Goal: Task Accomplishment & Management: Manage account settings

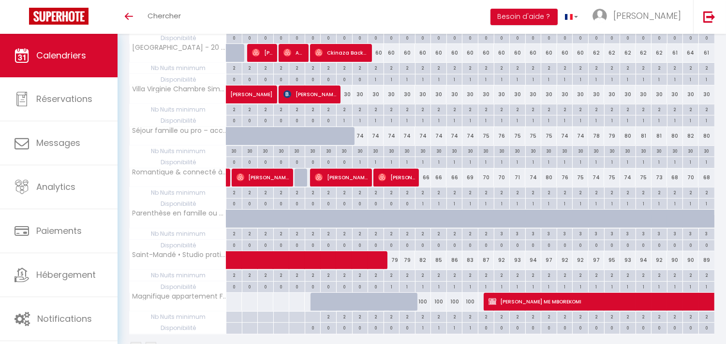
scroll to position [605, 0]
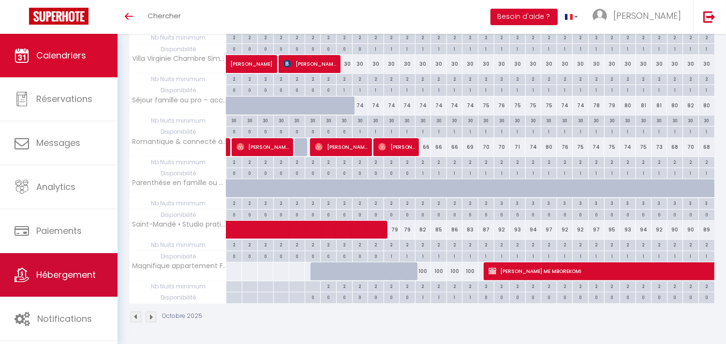
click at [40, 279] on span "Hébergement" at bounding box center [65, 275] width 59 height 12
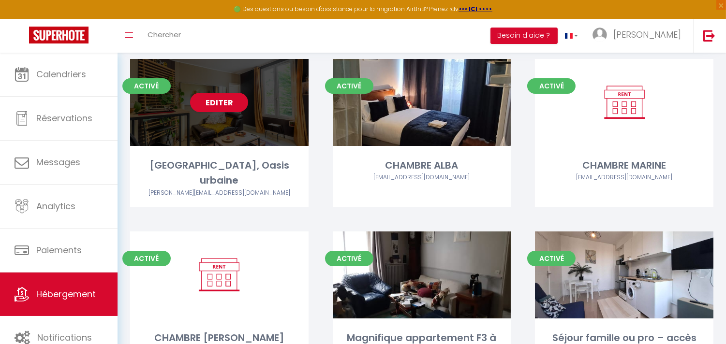
scroll to position [268, 0]
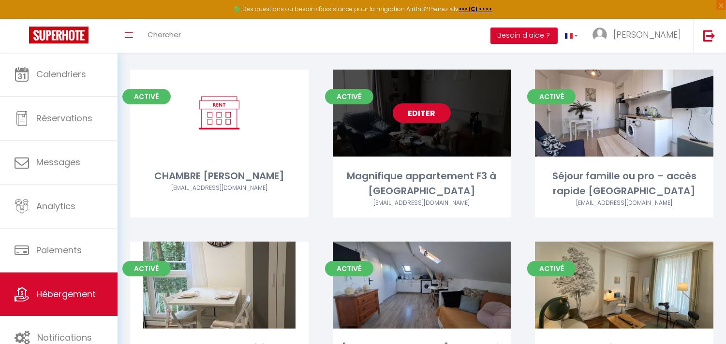
click at [442, 103] on link "Editer" at bounding box center [422, 112] width 58 height 19
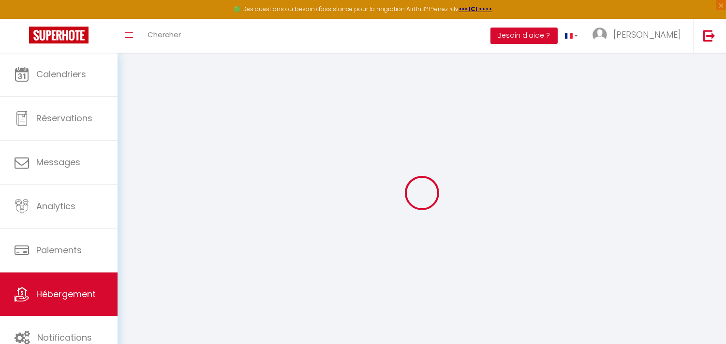
select select "+ 42 %"
select select "+ 48 %"
checkbox input "false"
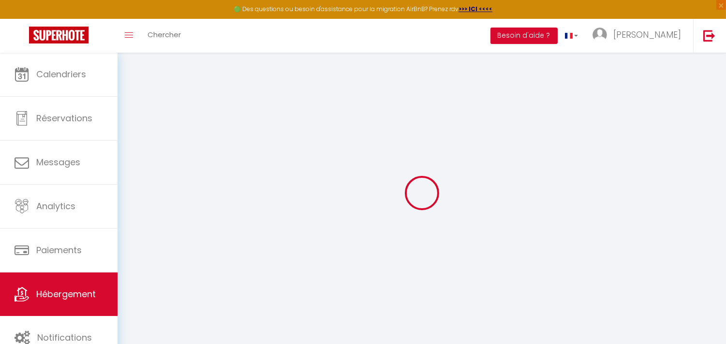
checkbox input "false"
select select
select select "EUR"
select select
select select "20706-1521524897529070146"
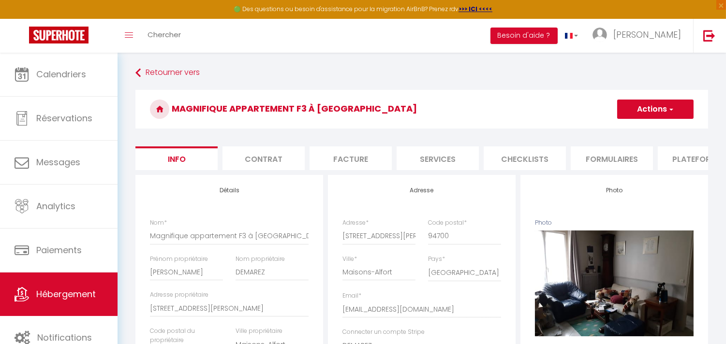
checkbox input "false"
click at [692, 155] on li "Plateformes" at bounding box center [699, 159] width 82 height 24
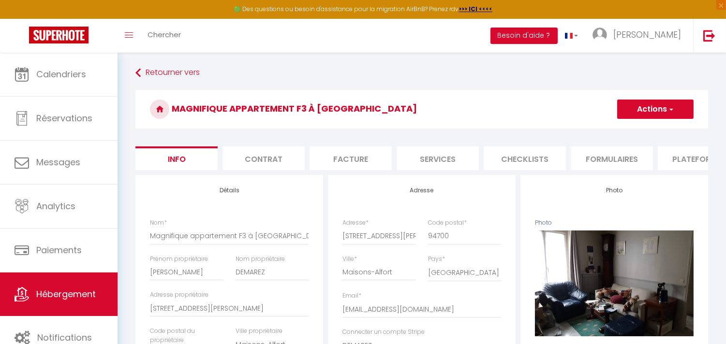
select select
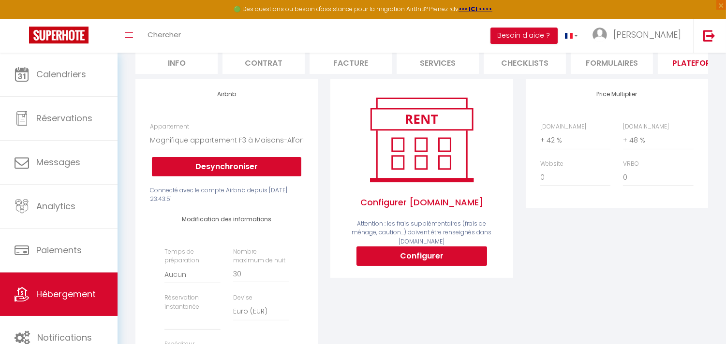
scroll to position [161, 0]
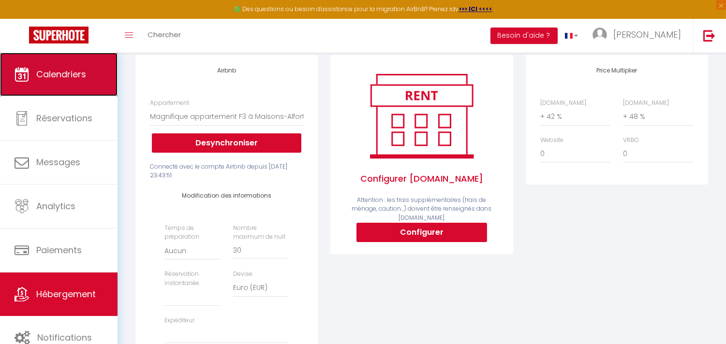
click at [78, 69] on span "Calendriers" at bounding box center [61, 74] width 50 height 12
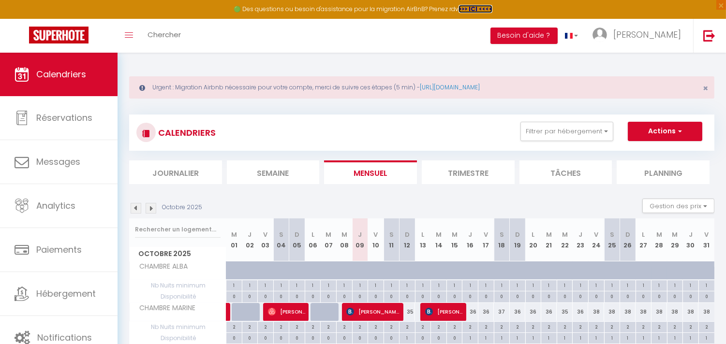
click at [478, 6] on strong ">>> ICI <<<<" at bounding box center [475, 9] width 34 height 8
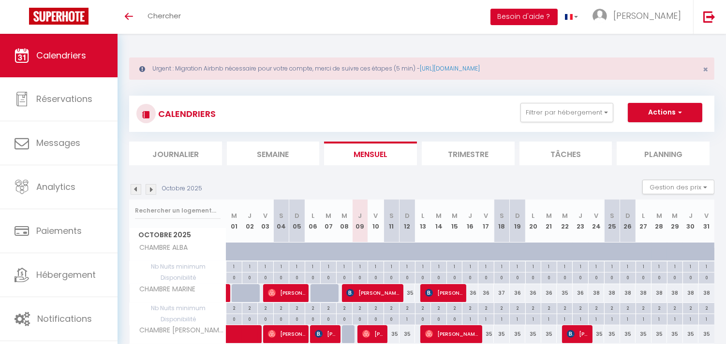
click at [545, 18] on button "Besoin d'aide ?" at bounding box center [523, 17] width 67 height 16
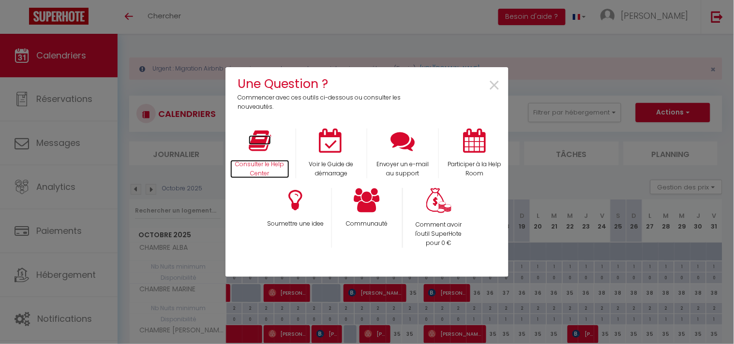
click at [263, 147] on icon at bounding box center [260, 141] width 22 height 24
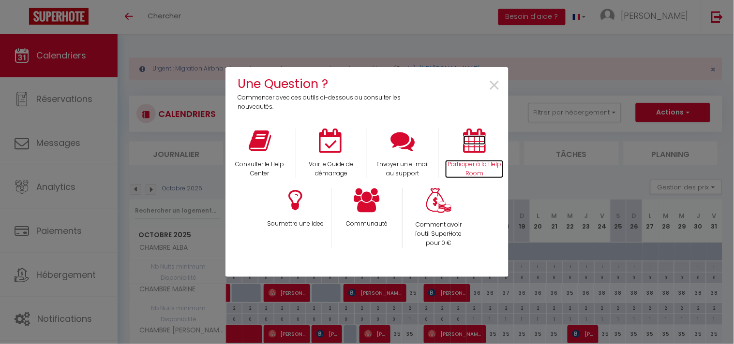
click at [478, 141] on icon at bounding box center [474, 141] width 22 height 24
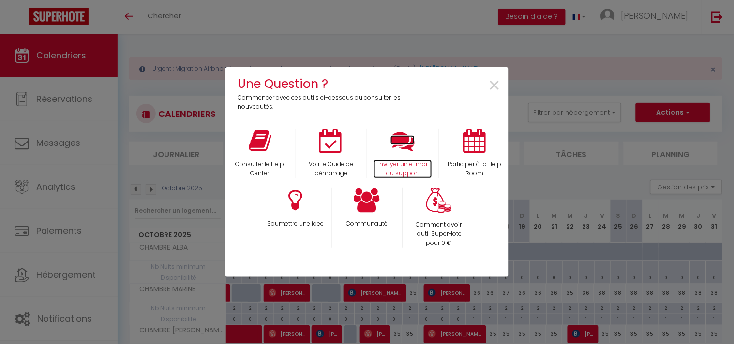
click at [400, 144] on icon at bounding box center [402, 141] width 24 height 24
click at [491, 86] on span "×" at bounding box center [494, 86] width 13 height 30
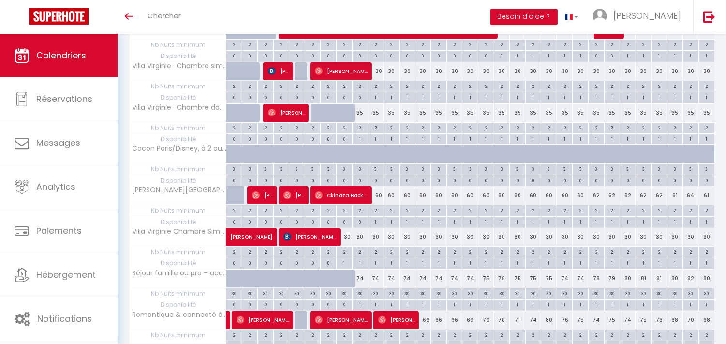
scroll to position [605, 0]
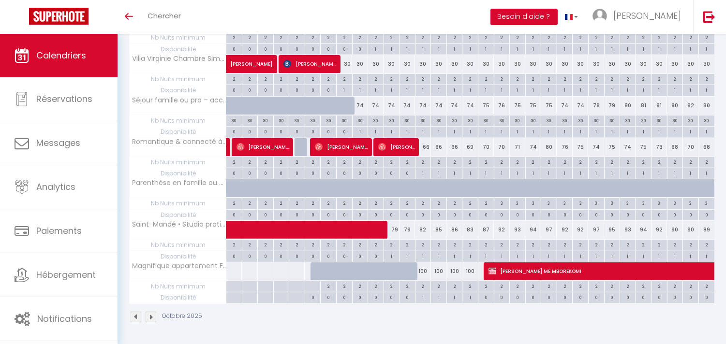
click at [495, 289] on div "2" at bounding box center [501, 285] width 15 height 9
type input "2"
type input "[PERSON_NAME] 18 Octobre 2025"
type input "Dim 19 Octobre 2025"
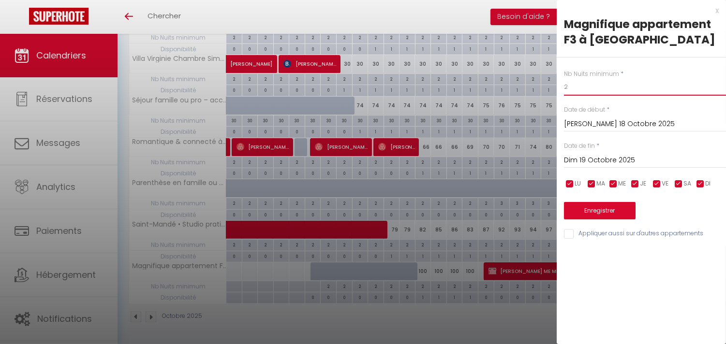
click at [570, 94] on input "2" at bounding box center [645, 86] width 162 height 17
drag, startPoint x: 570, startPoint y: 94, endPoint x: 512, endPoint y: 89, distance: 58.2
type input "3"
click at [568, 120] on input "[PERSON_NAME] 18 Octobre 2025" at bounding box center [645, 124] width 162 height 13
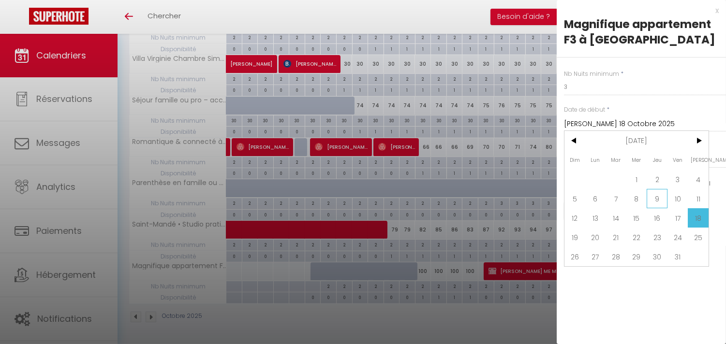
click at [660, 197] on span "9" at bounding box center [657, 198] width 21 height 19
type input "Jeu 09 Octobre 2025"
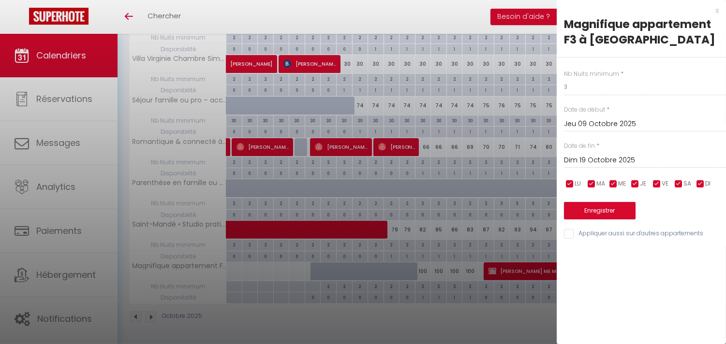
click at [634, 162] on input "Dim 19 Octobre 2025" at bounding box center [645, 160] width 162 height 13
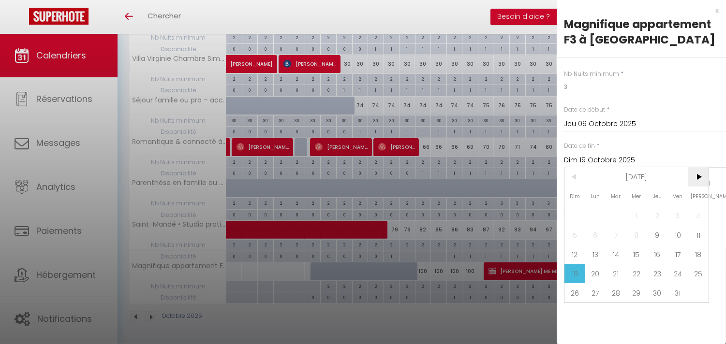
click at [693, 175] on span ">" at bounding box center [698, 176] width 21 height 19
click at [694, 175] on span ">" at bounding box center [698, 176] width 21 height 19
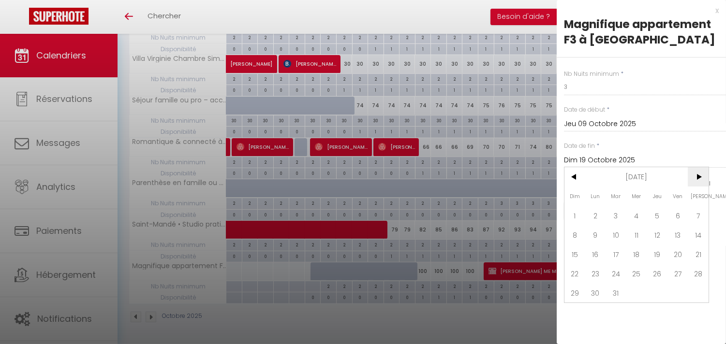
click at [694, 175] on span ">" at bounding box center [698, 176] width 21 height 19
click at [697, 175] on span ">" at bounding box center [698, 176] width 21 height 19
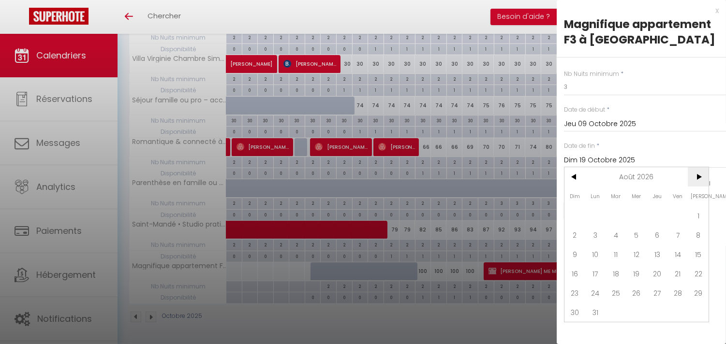
click at [697, 175] on span ">" at bounding box center [698, 176] width 21 height 19
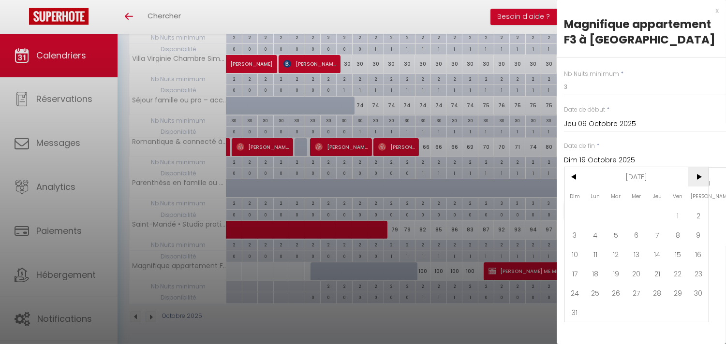
click at [697, 175] on span ">" at bounding box center [698, 176] width 21 height 19
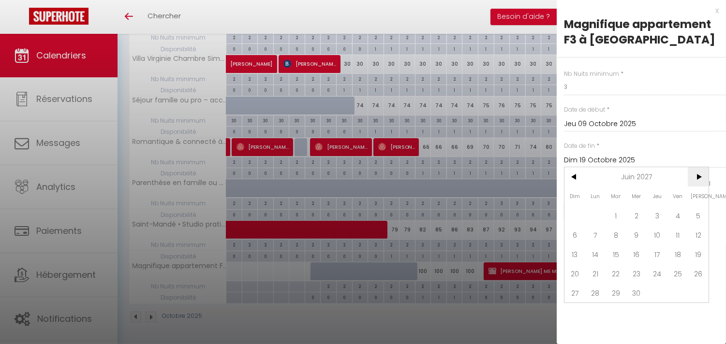
click at [697, 175] on span ">" at bounding box center [698, 176] width 21 height 19
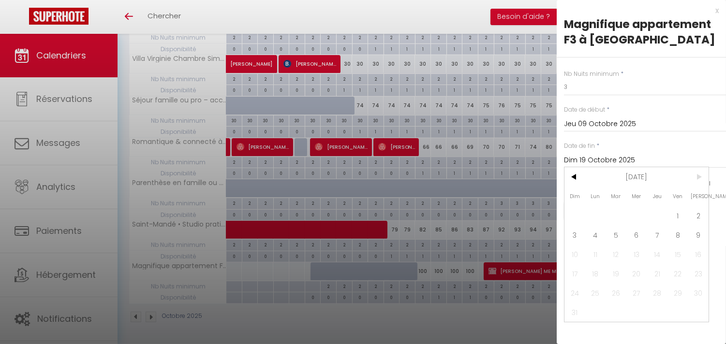
click at [697, 175] on span ">" at bounding box center [698, 176] width 21 height 19
click at [703, 237] on span "9" at bounding box center [698, 234] width 21 height 19
type input "[PERSON_NAME] 09 Octobre 2027"
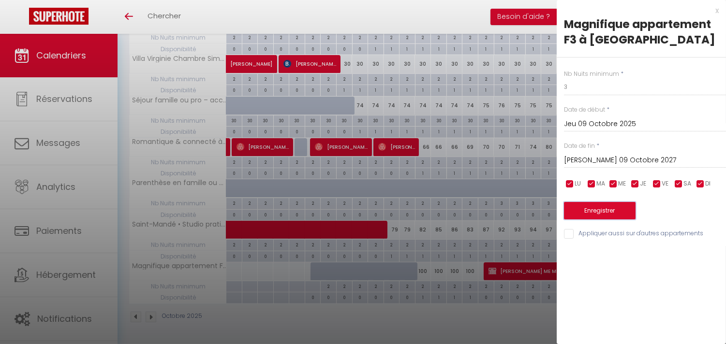
click at [621, 211] on button "Enregistrer" at bounding box center [600, 210] width 72 height 17
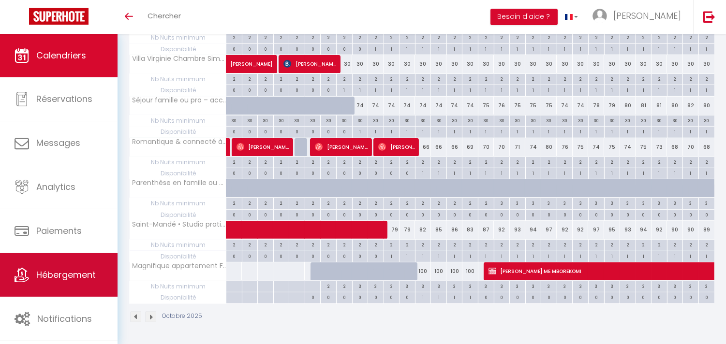
click at [71, 282] on link "Hébergement" at bounding box center [59, 275] width 118 height 44
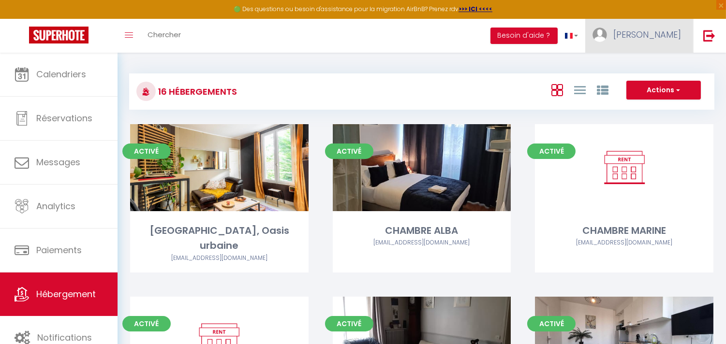
click at [660, 37] on span "[PERSON_NAME]" at bounding box center [647, 35] width 68 height 12
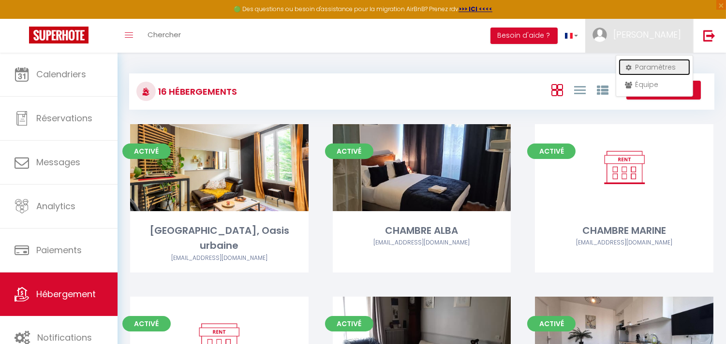
click at [660, 60] on link "Paramètres" at bounding box center [655, 67] width 72 height 16
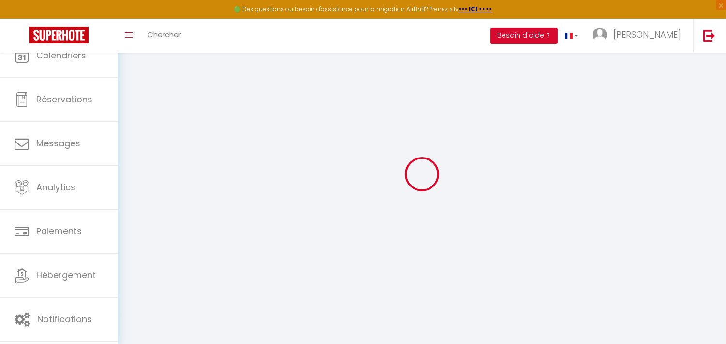
type input "HWtH0lEicIpkaCIKMbmhIBEYT"
type input "dbvjPpEIe9gqaABit4YIGCkta"
type input "[URL][DOMAIN_NAME]"
select select "fr"
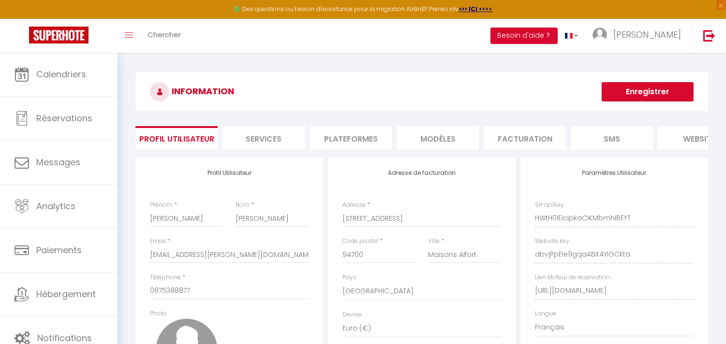
click at [366, 140] on li "Plateformes" at bounding box center [351, 138] width 82 height 24
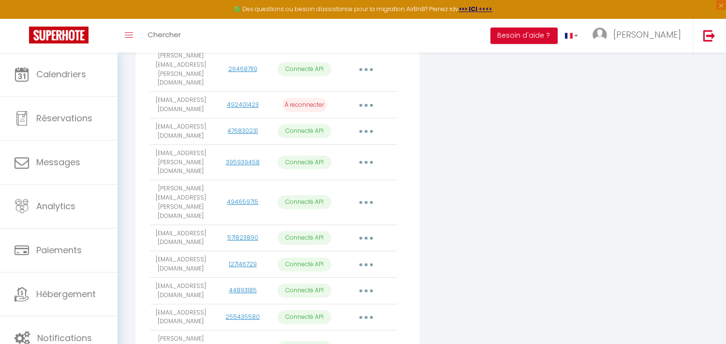
scroll to position [336, 0]
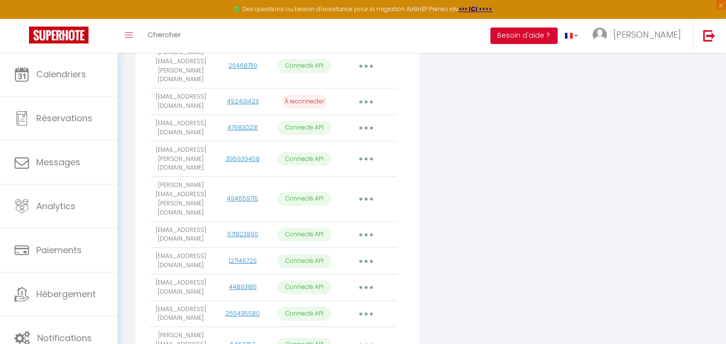
click at [366, 344] on icon "button" at bounding box center [366, 345] width 3 height 3
click at [497, 259] on div "Connecter Google Vacation Rentals" at bounding box center [518, 105] width 192 height 566
click at [365, 338] on button "button" at bounding box center [366, 345] width 27 height 15
select select "78411"
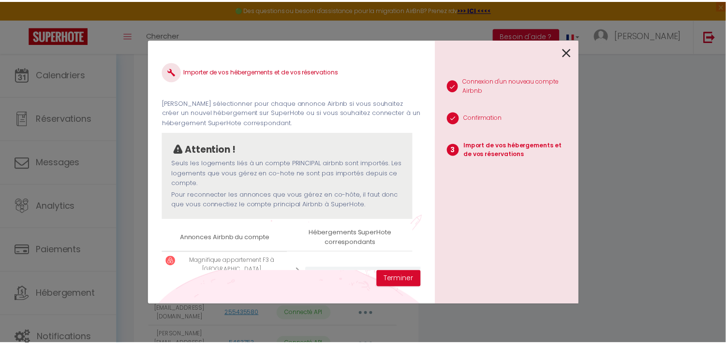
scroll to position [46, 0]
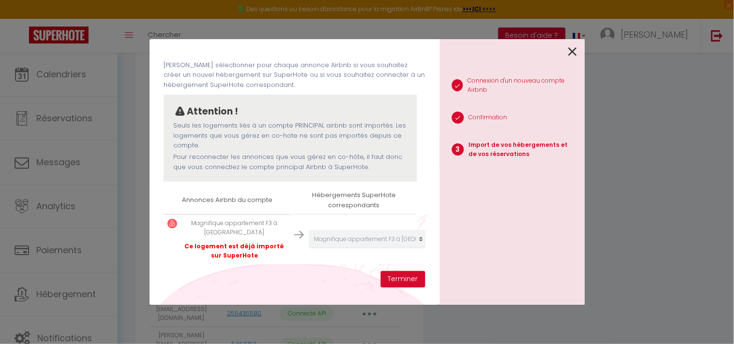
click at [563, 54] on div at bounding box center [508, 50] width 137 height 23
click at [572, 53] on icon at bounding box center [572, 51] width 9 height 15
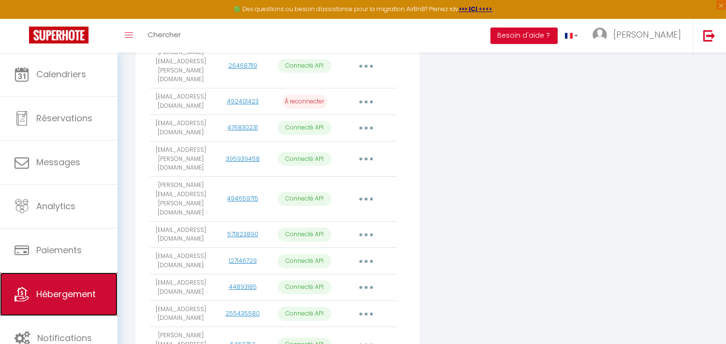
click at [69, 291] on span "Hébergement" at bounding box center [65, 294] width 59 height 12
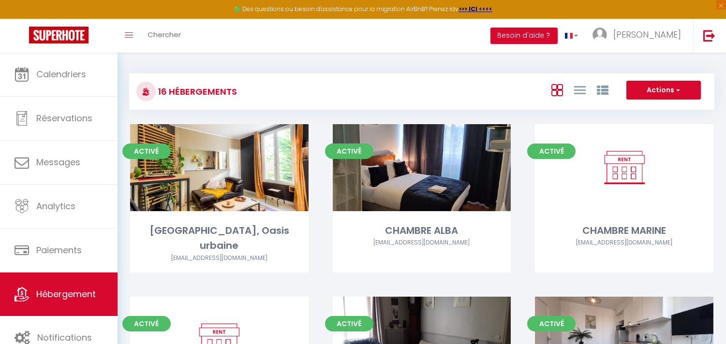
scroll to position [54, 0]
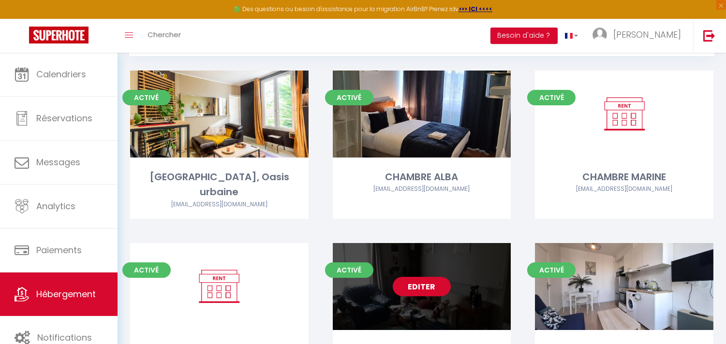
click at [432, 277] on link "Editer" at bounding box center [422, 286] width 58 height 19
select select "3"
select select "2"
select select "1"
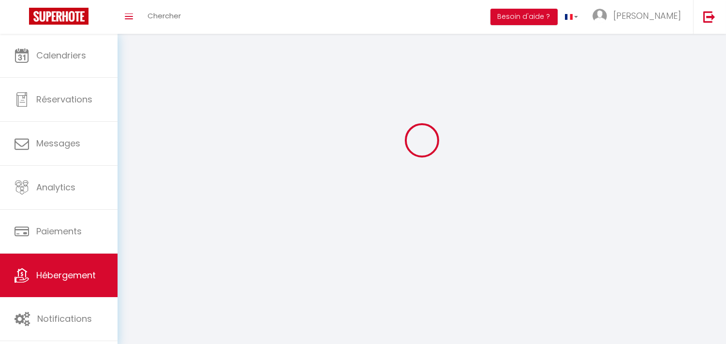
select select
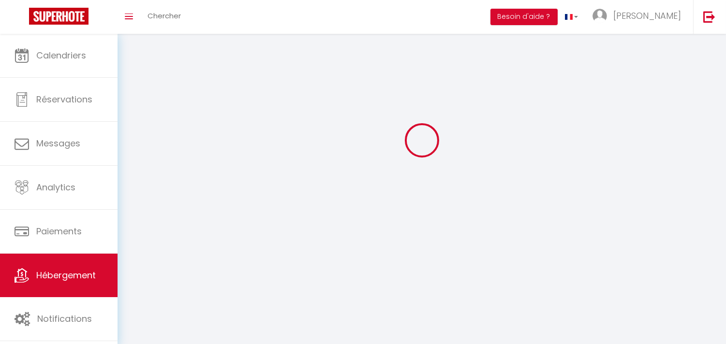
checkbox input "false"
select select
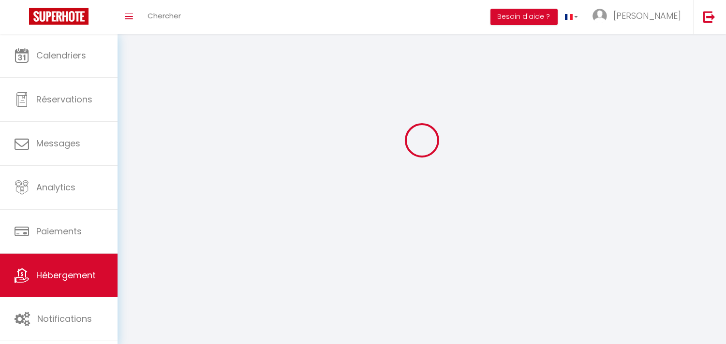
select select
select select "1"
select select
select select "28"
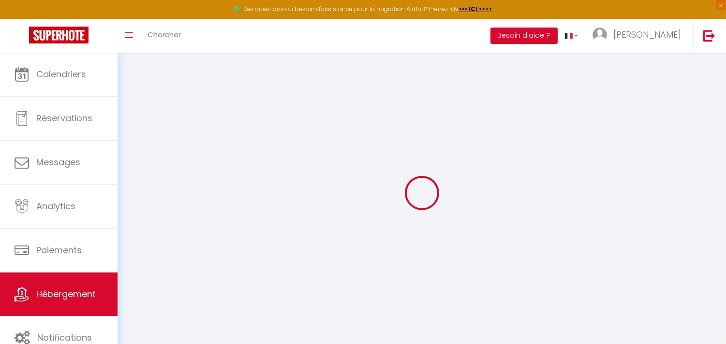
select select
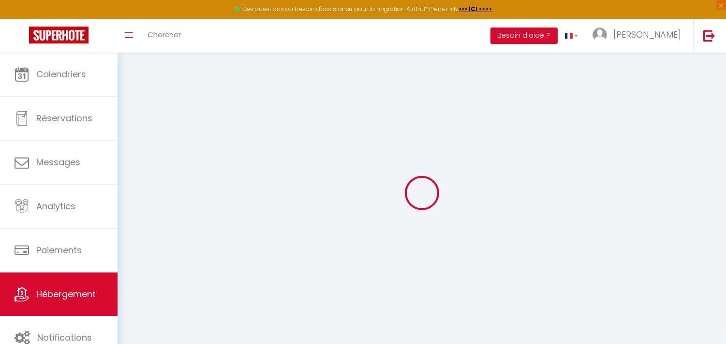
select select
checkbox input "false"
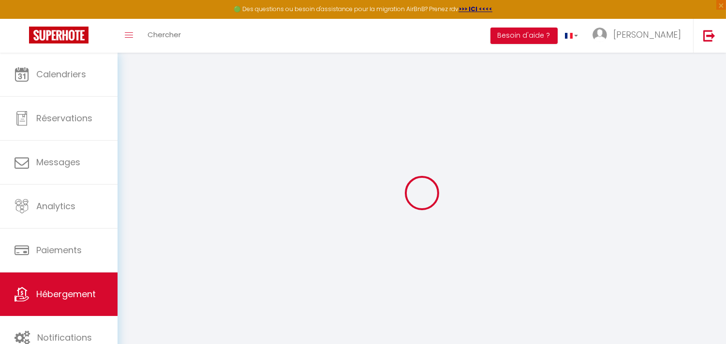
select select
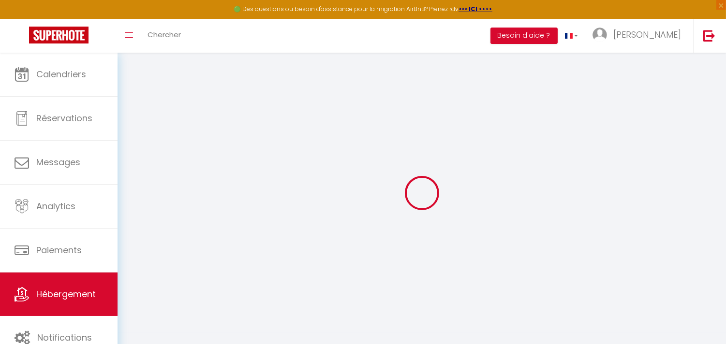
select select
checkbox input "false"
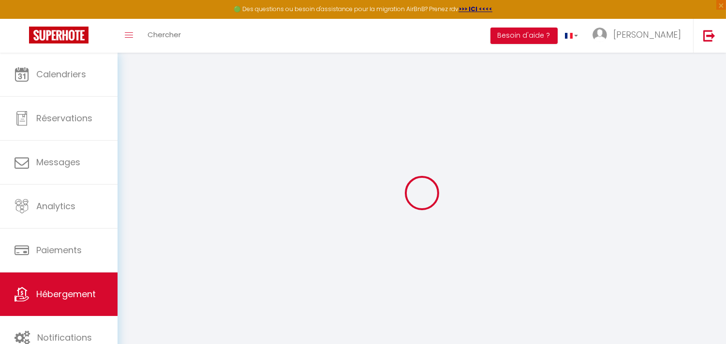
checkbox input "false"
select select
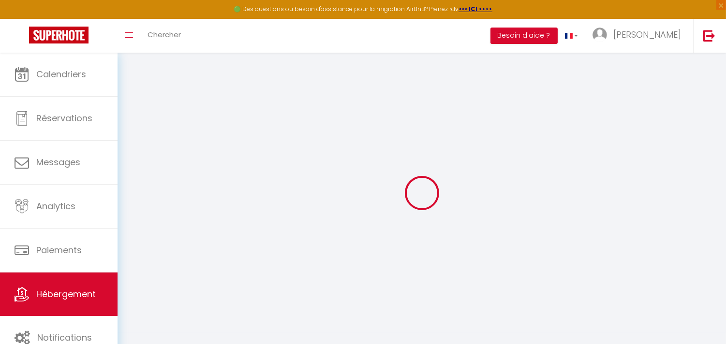
select select
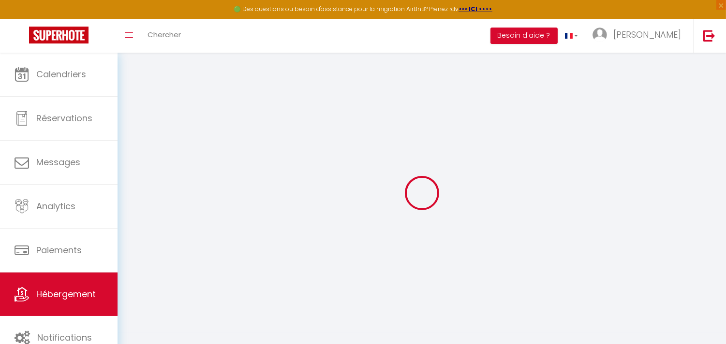
checkbox input "false"
select select
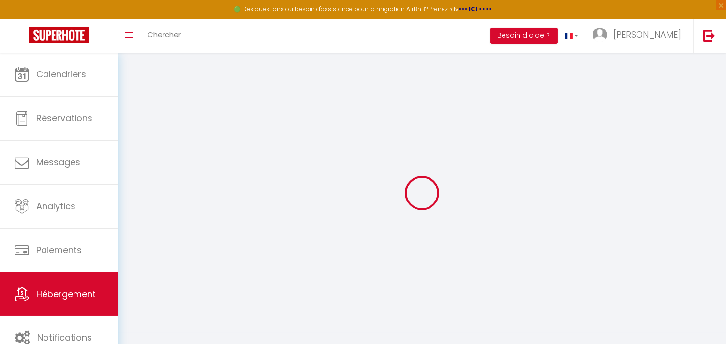
select select
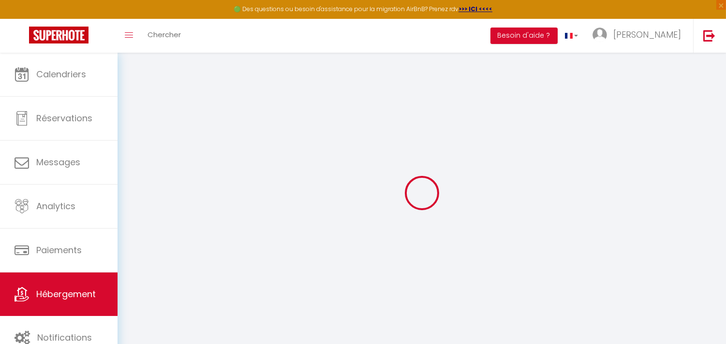
select select
checkbox input "false"
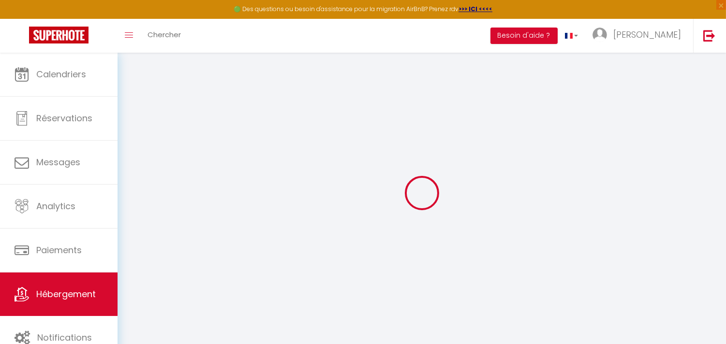
checkbox input "false"
select select
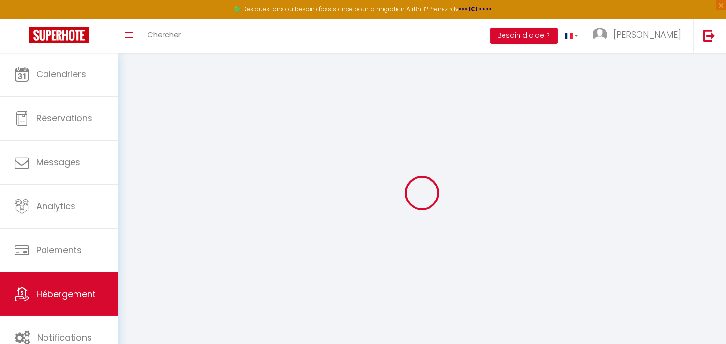
select select
checkbox input "false"
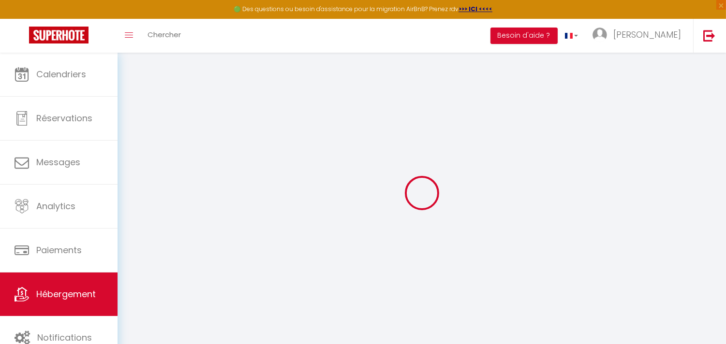
checkbox input "false"
select select
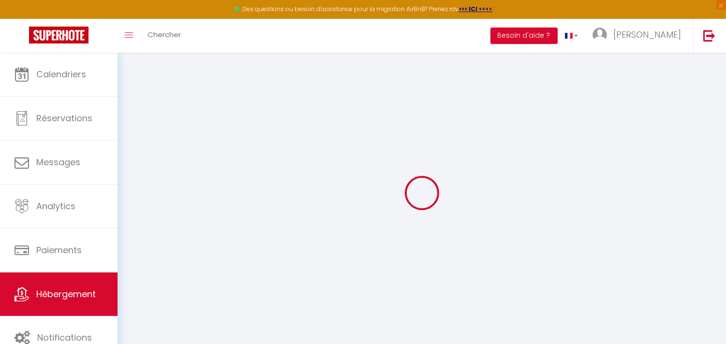
type input "Magnifique appartement F3 à [GEOGRAPHIC_DATA]"
type input "[PERSON_NAME]"
type input "DEMAREZ"
type input "[STREET_ADDRESS][PERSON_NAME]"
type input "94700"
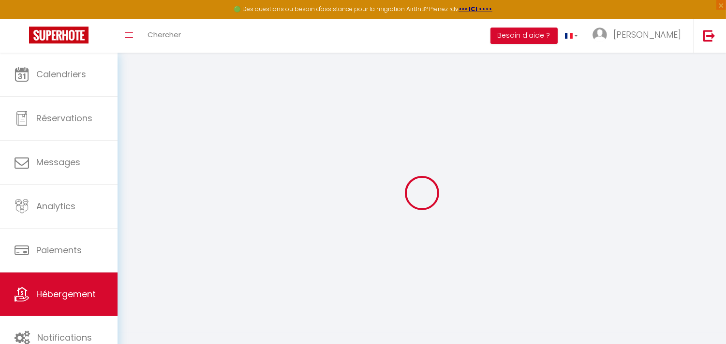
type input "Maisons-Alfort"
select select "4"
select select "2"
type input "999"
type input "70"
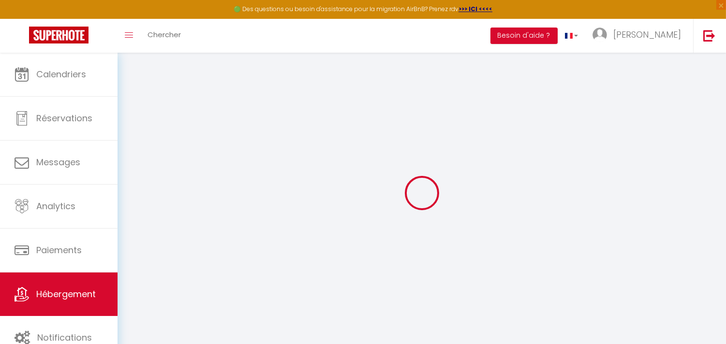
type input "510"
select select
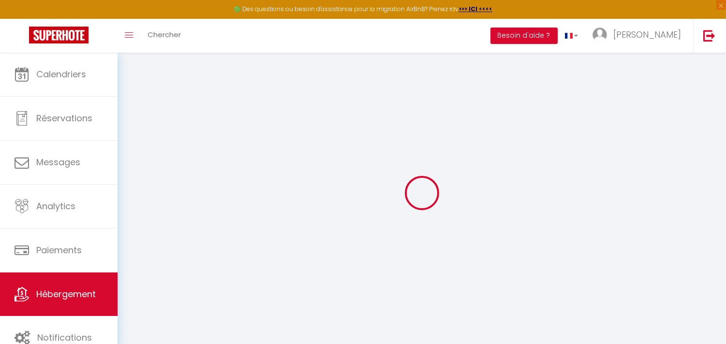
select select
type input "[STREET_ADDRESS][PERSON_NAME]"
type input "94700"
type input "Maisons-Alfort"
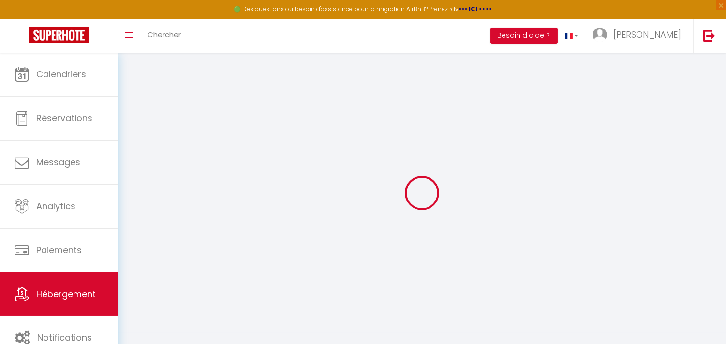
type input "[EMAIL_ADDRESS][PERSON_NAME][DOMAIN_NAME]"
select select "16244"
checkbox input "false"
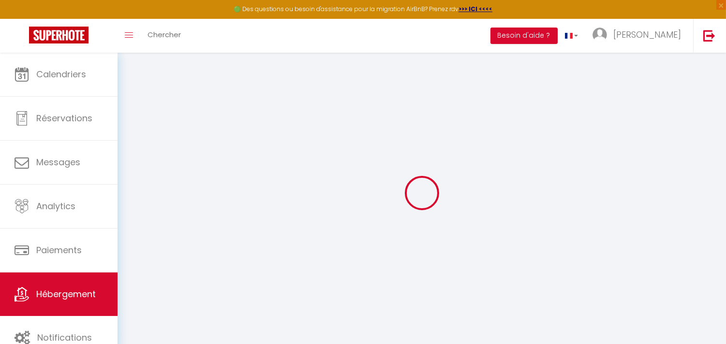
checkbox input "false"
type input "0"
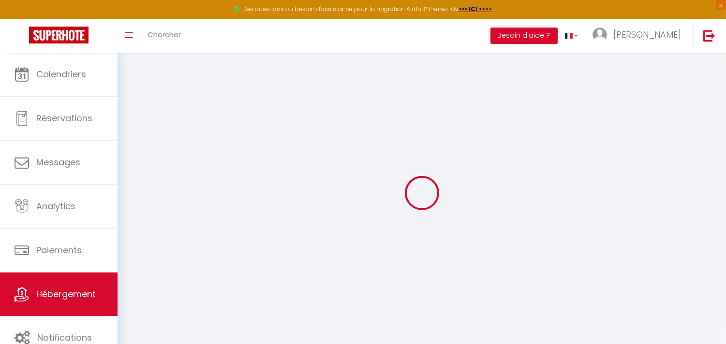
select select
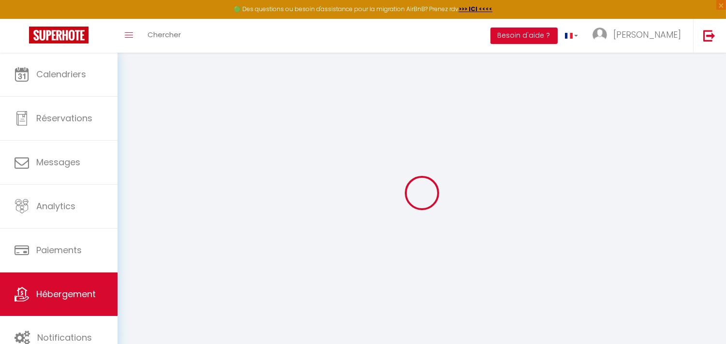
select select
checkbox input "false"
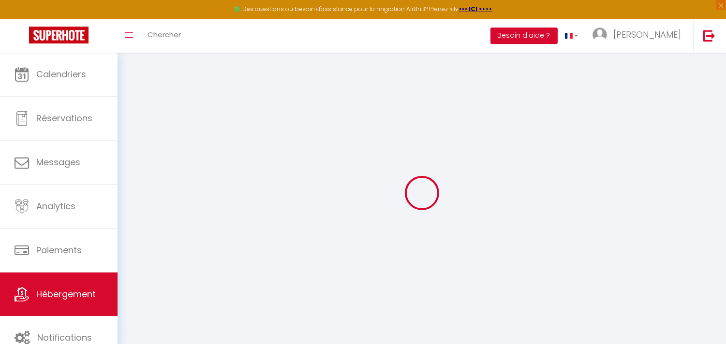
select select
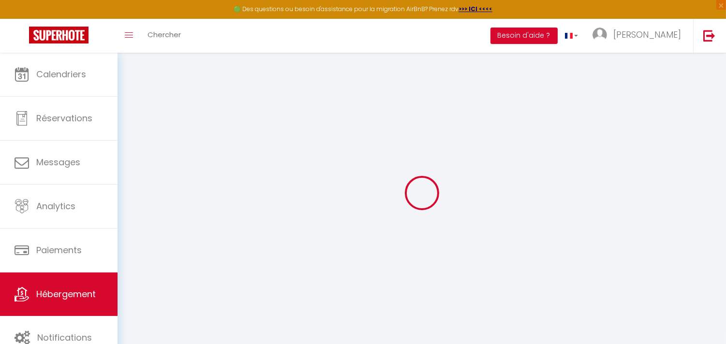
select select
checkbox input "false"
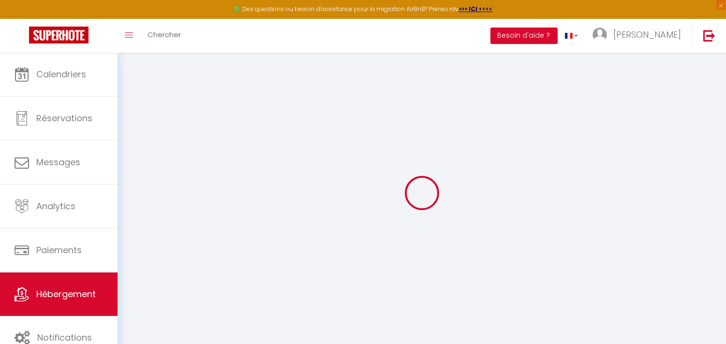
checkbox input "false"
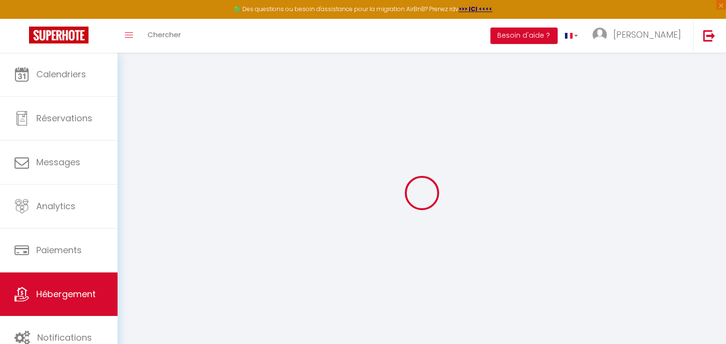
checkbox input "false"
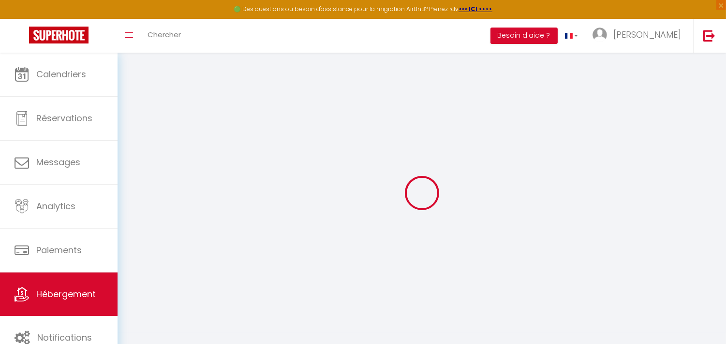
checkbox input "false"
select select "15:00"
select select "22:00"
select select "11:00"
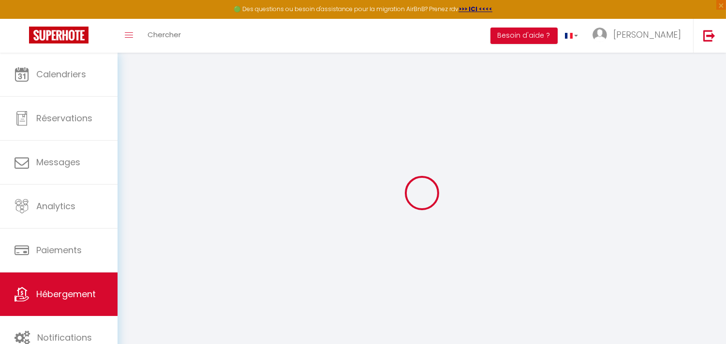
select select "15"
select select "18:00"
checkbox input "false"
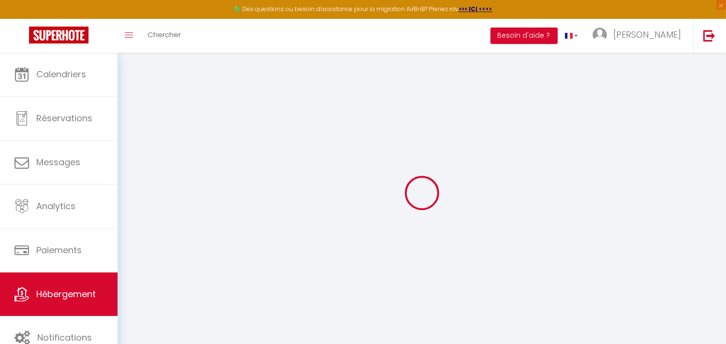
checkbox input "false"
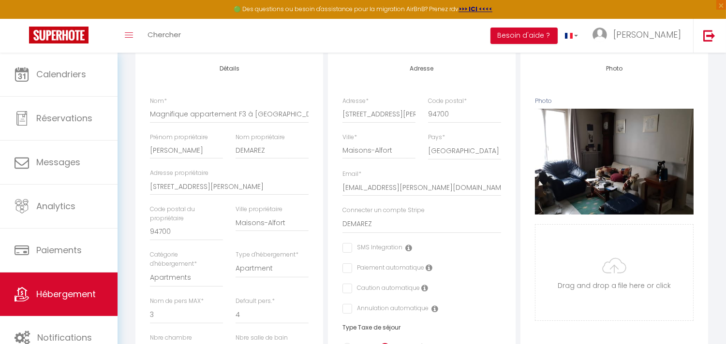
scroll to position [128, 0]
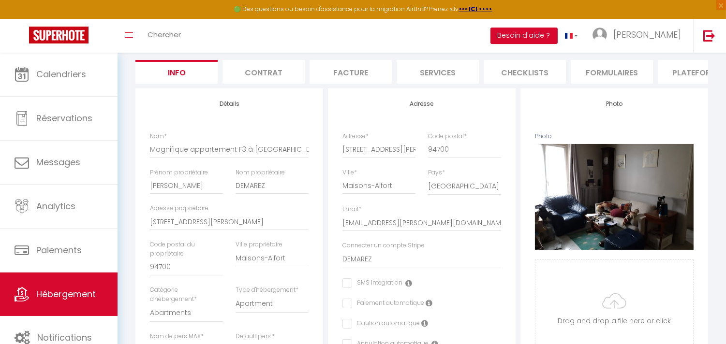
click at [689, 68] on li "Plateformes" at bounding box center [699, 72] width 82 height 24
select select
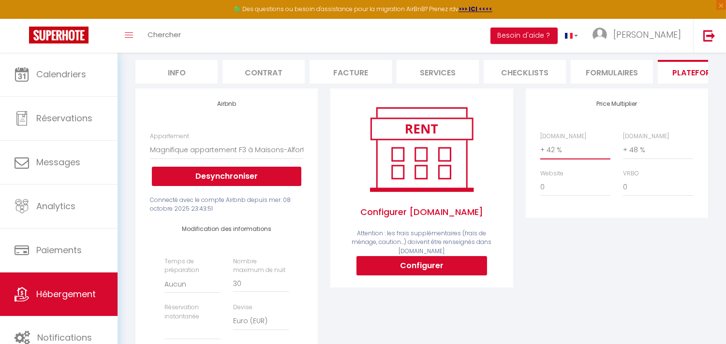
click at [553, 158] on select "0 + 1 % + 2 % + 3 % + 4 % + 5 % + 6 % + 7 % + 8 % + 9 %" at bounding box center [575, 150] width 70 height 18
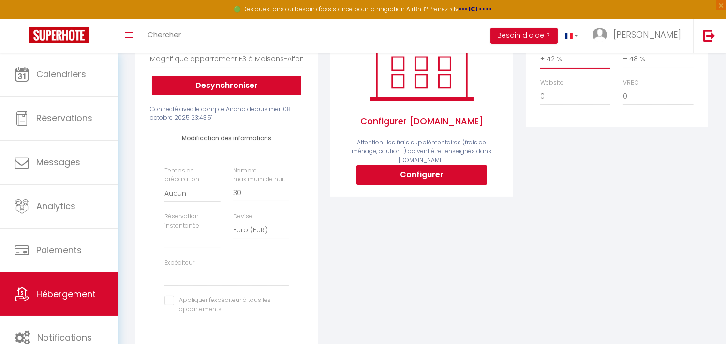
scroll to position [235, 0]
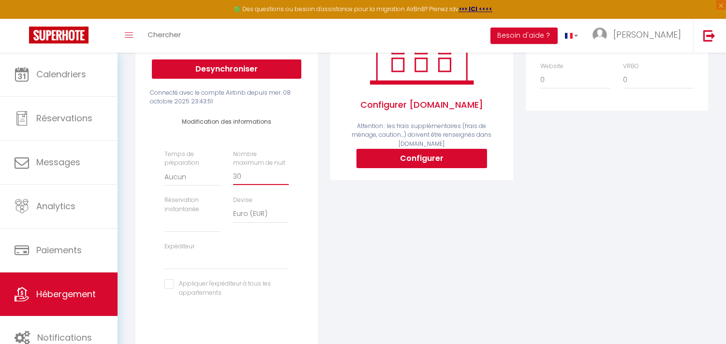
click at [244, 184] on input "30" at bounding box center [261, 176] width 56 height 17
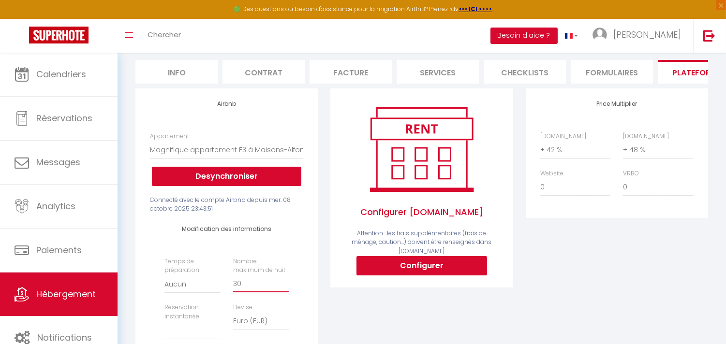
scroll to position [0, 0]
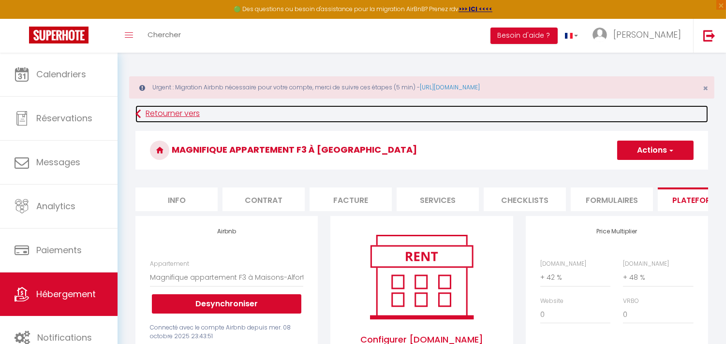
click at [138, 115] on icon at bounding box center [137, 113] width 5 height 17
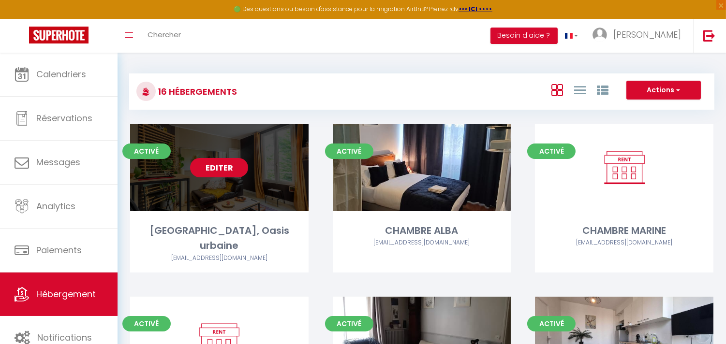
click at [231, 162] on link "Editer" at bounding box center [219, 167] width 58 height 19
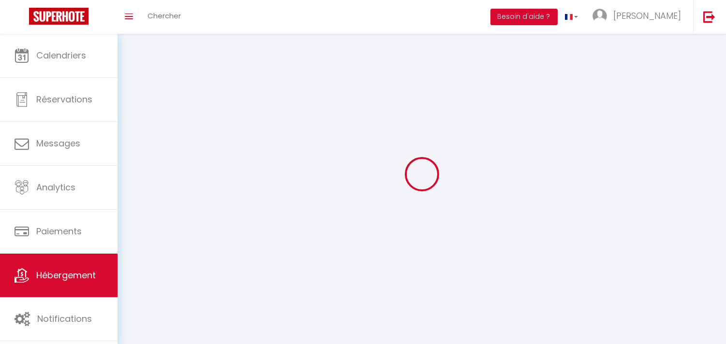
select select "1"
select select
select select "28"
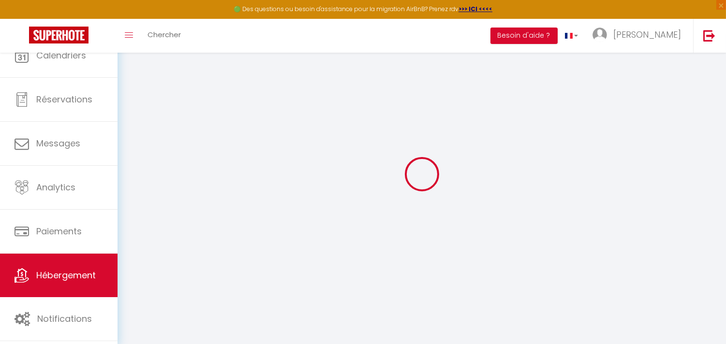
select select
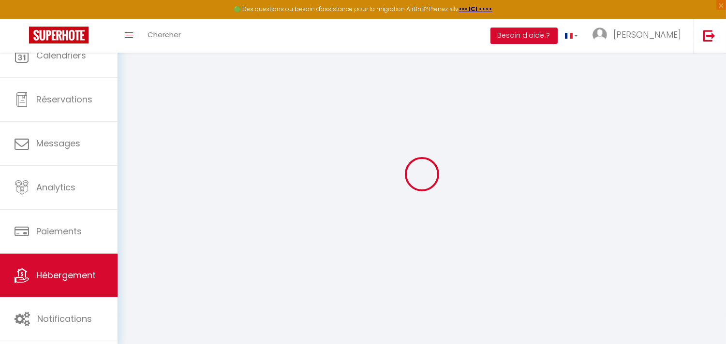
select select
checkbox input "false"
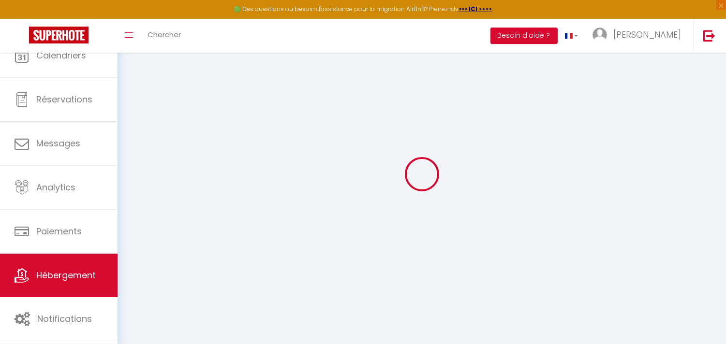
select select
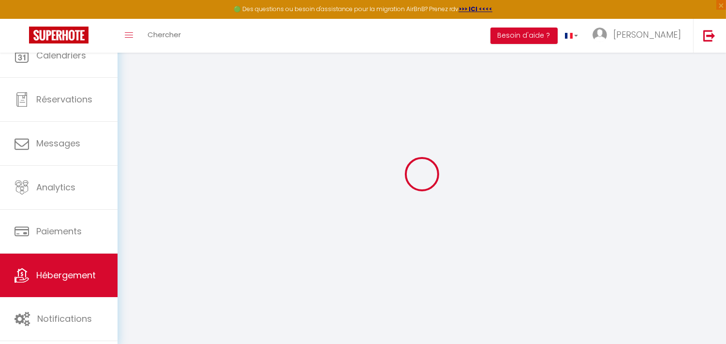
select select
checkbox input "false"
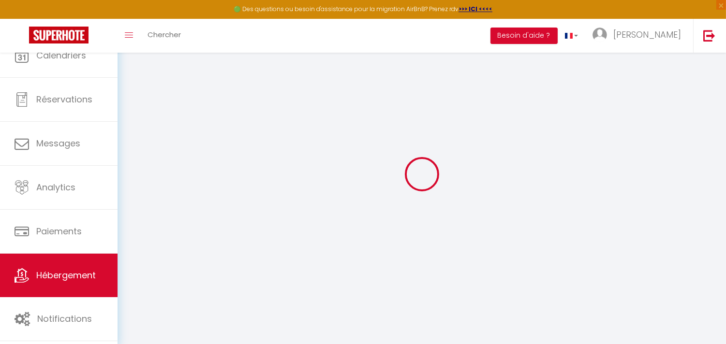
checkbox input "false"
select select
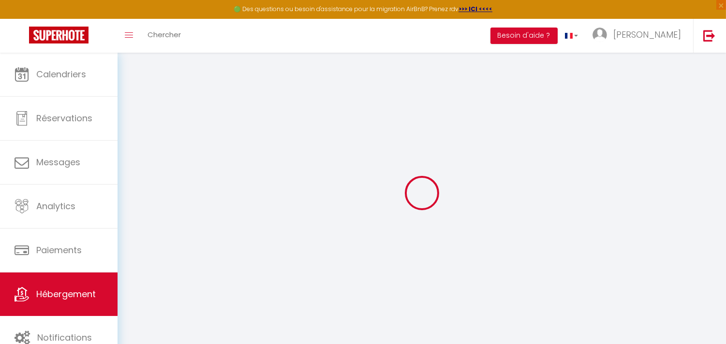
select select
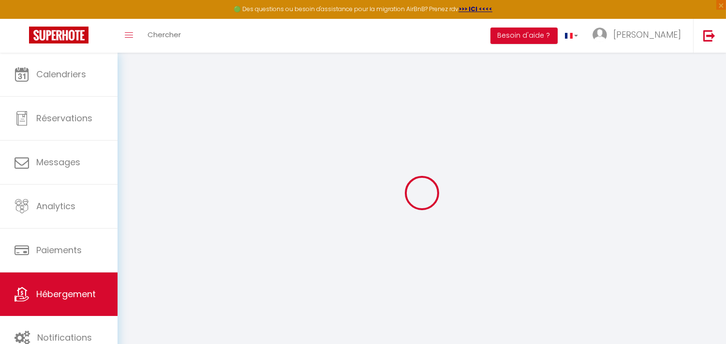
select select
checkbox input "false"
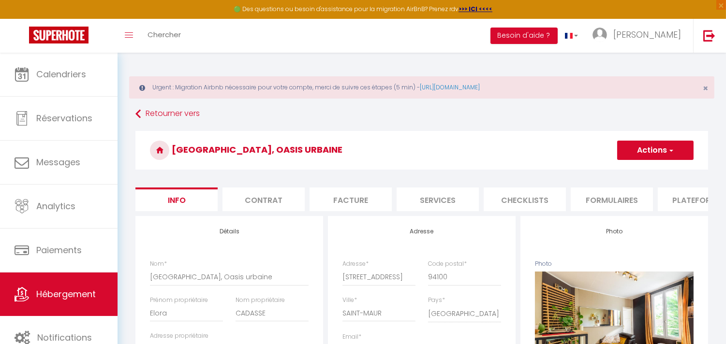
click at [685, 199] on li "Plateformes" at bounding box center [699, 200] width 82 height 24
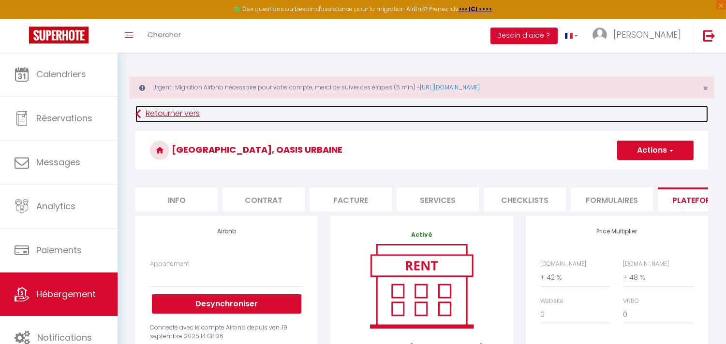
click at [135, 116] on icon at bounding box center [137, 113] width 5 height 17
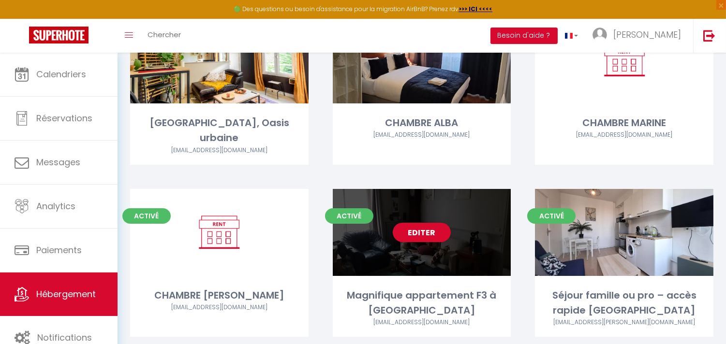
scroll to position [107, 0]
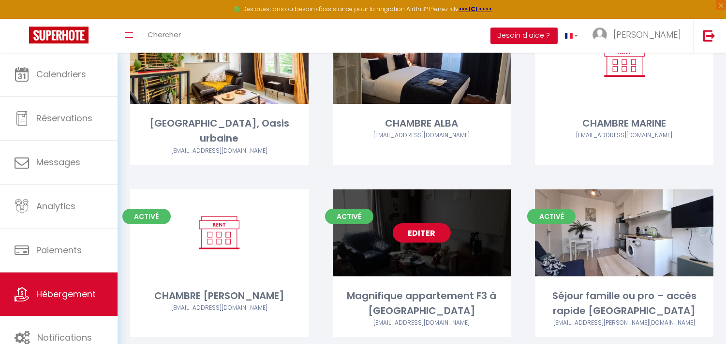
click at [415, 223] on link "Editer" at bounding box center [422, 232] width 58 height 19
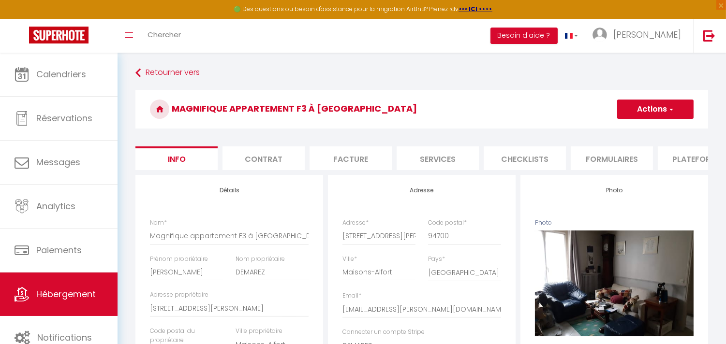
click at [681, 152] on li "Plateformes" at bounding box center [699, 159] width 82 height 24
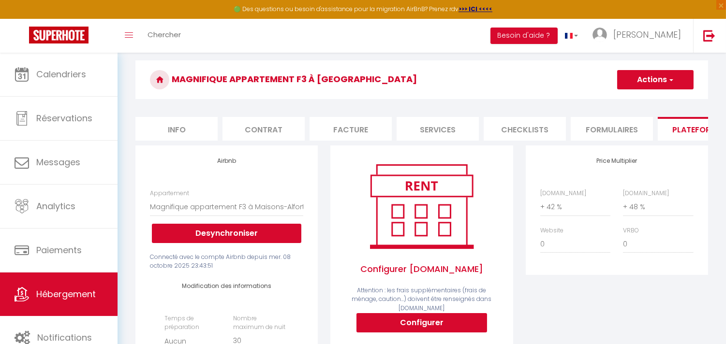
scroll to position [95, 0]
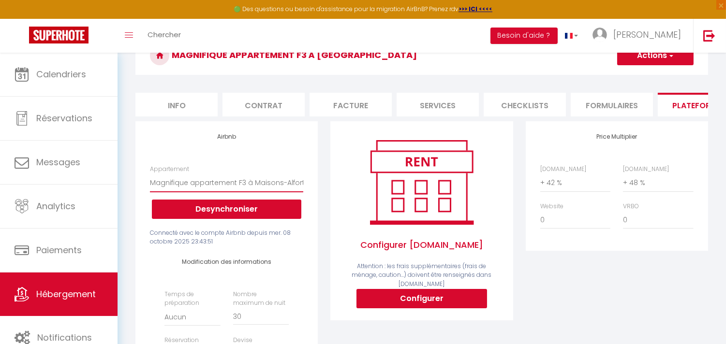
click at [273, 192] on select "Appartement, Cosy [PERSON_NAME] - [EMAIL_ADDRESS][DOMAIN_NAME] Magnifique appar…" at bounding box center [226, 183] width 153 height 18
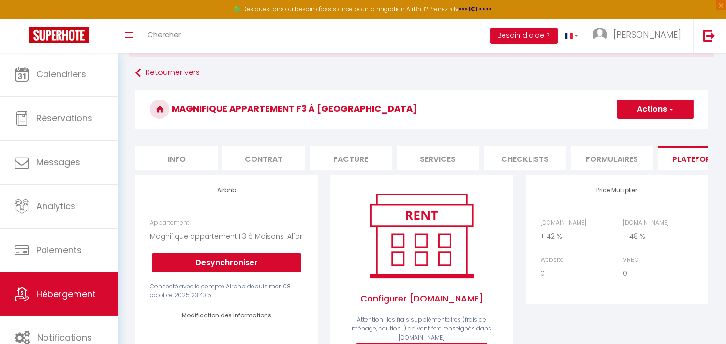
click at [669, 110] on span "button" at bounding box center [670, 109] width 6 height 10
click at [651, 128] on link "Enregistrer" at bounding box center [655, 130] width 76 height 13
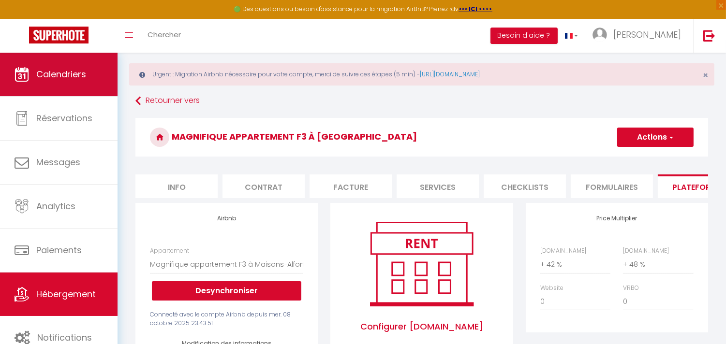
scroll to position [0, 0]
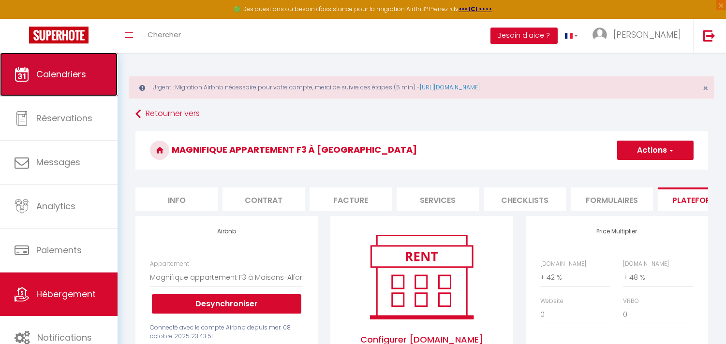
click at [59, 68] on span "Calendriers" at bounding box center [61, 74] width 50 height 12
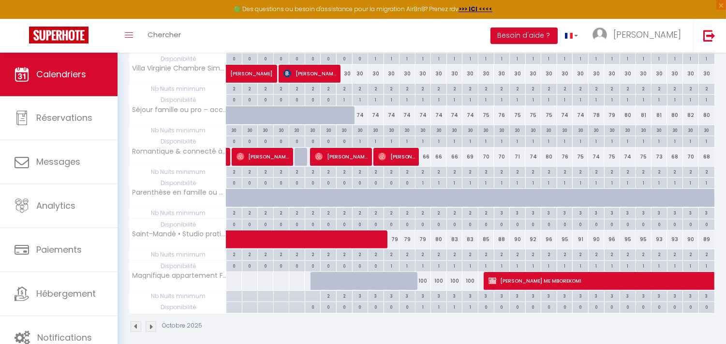
scroll to position [623, 0]
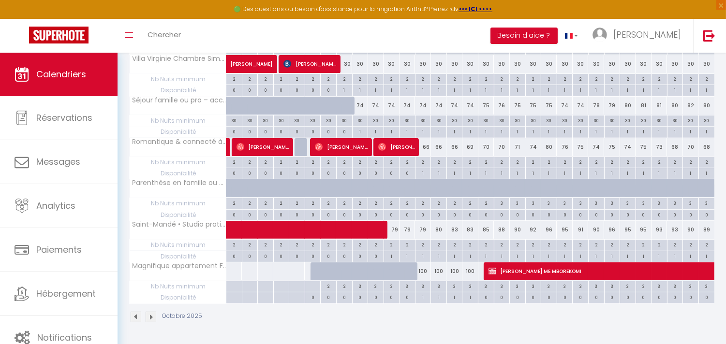
click at [462, 288] on div "3" at bounding box center [469, 285] width 15 height 9
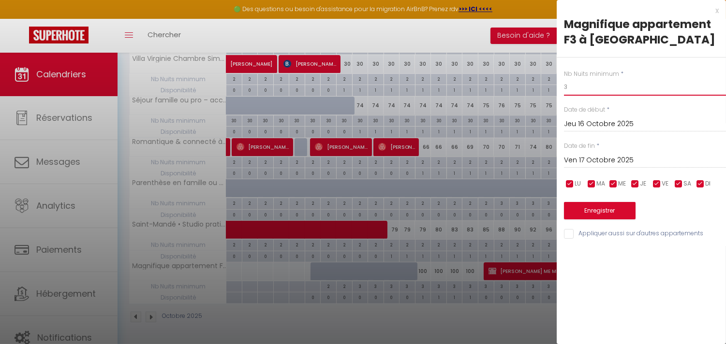
click at [575, 88] on input "3" at bounding box center [645, 86] width 162 height 17
drag, startPoint x: 575, startPoint y: 88, endPoint x: 520, endPoint y: 86, distance: 54.2
click at [576, 121] on input "Jeu 16 Octobre 2025" at bounding box center [645, 124] width 162 height 13
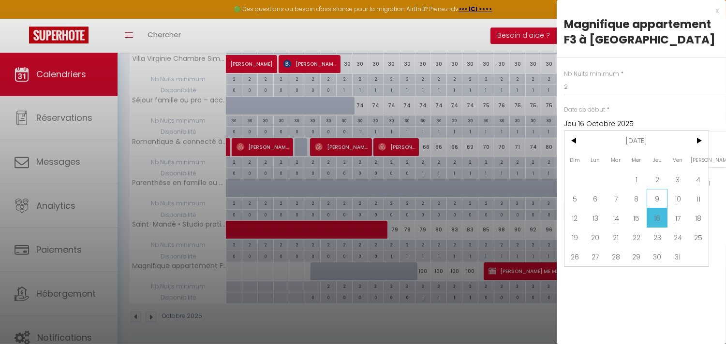
click at [659, 196] on span "9" at bounding box center [657, 198] width 21 height 19
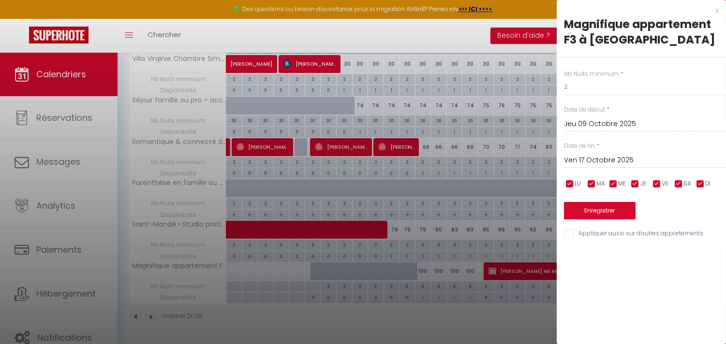
click at [594, 163] on input "Ven 17 Octobre 2025" at bounding box center [645, 160] width 162 height 13
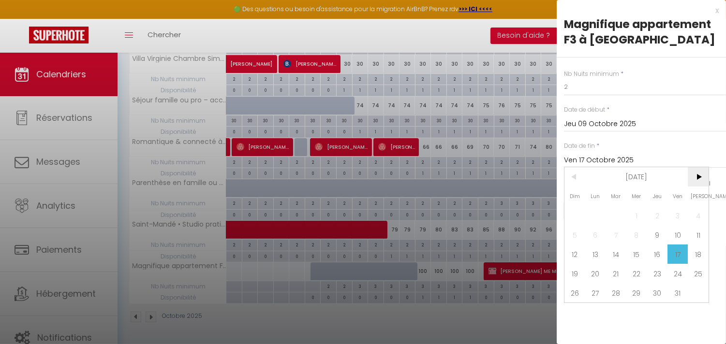
click at [699, 174] on span ">" at bounding box center [698, 176] width 21 height 19
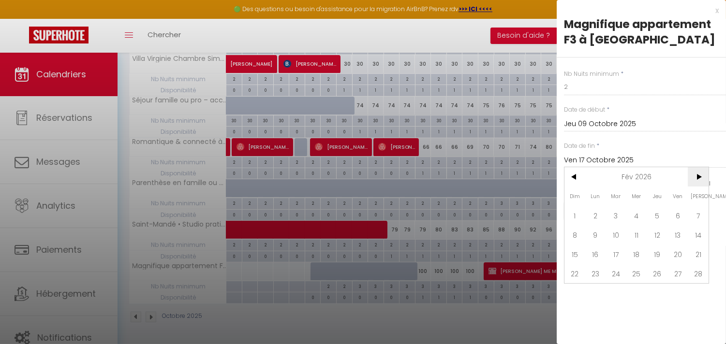
click at [699, 174] on span ">" at bounding box center [698, 176] width 21 height 19
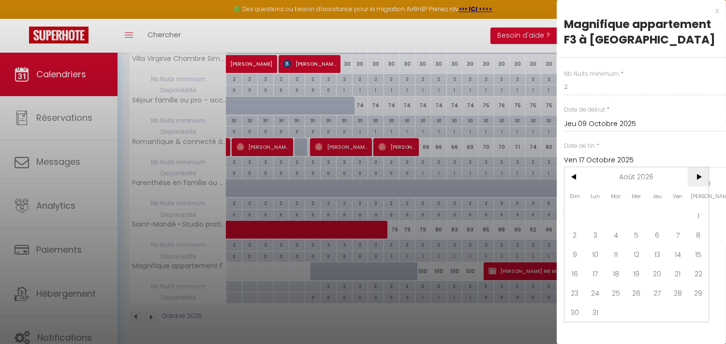
click at [699, 174] on span ">" at bounding box center [698, 176] width 21 height 19
click at [699, 175] on span ">" at bounding box center [698, 176] width 21 height 19
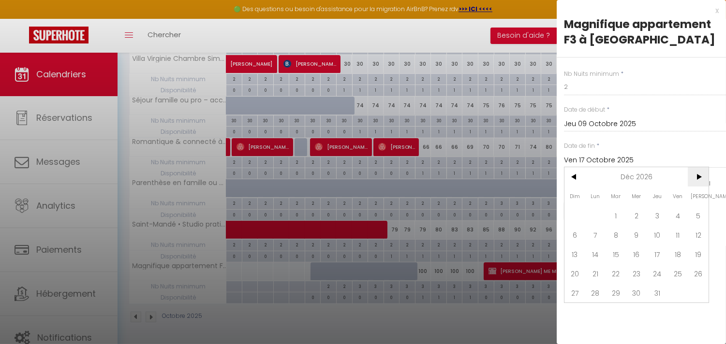
click at [699, 175] on span ">" at bounding box center [698, 176] width 21 height 19
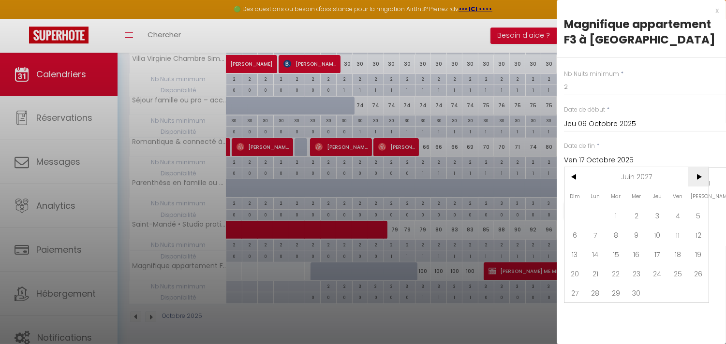
click at [699, 175] on span ">" at bounding box center [698, 176] width 21 height 19
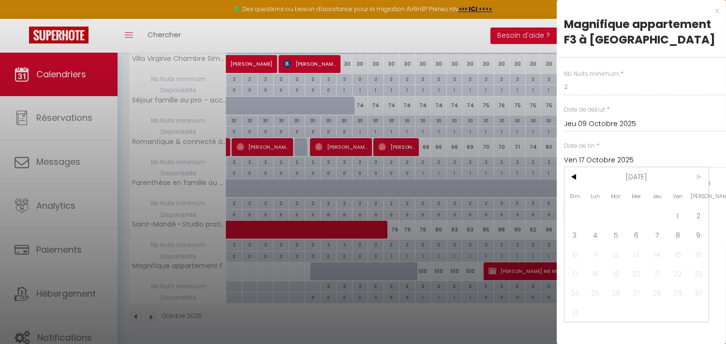
click at [699, 175] on span ">" at bounding box center [698, 176] width 21 height 19
click at [699, 237] on span "9" at bounding box center [698, 234] width 21 height 19
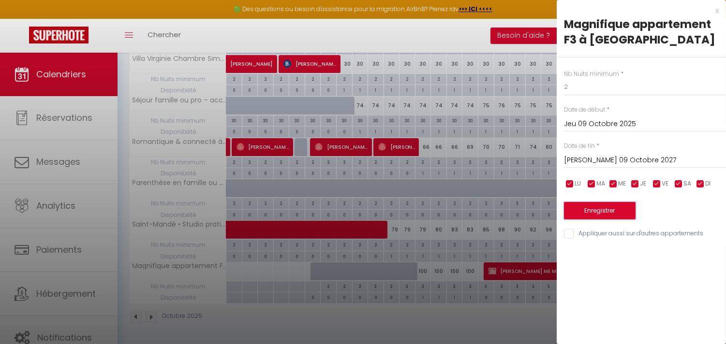
click at [616, 211] on button "Enregistrer" at bounding box center [600, 210] width 72 height 17
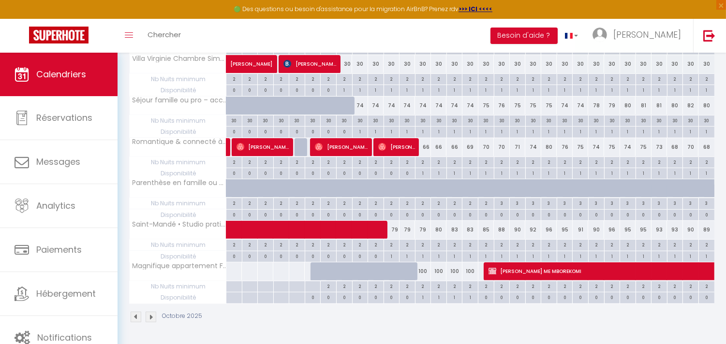
click at [443, 271] on div "100" at bounding box center [439, 272] width 16 height 18
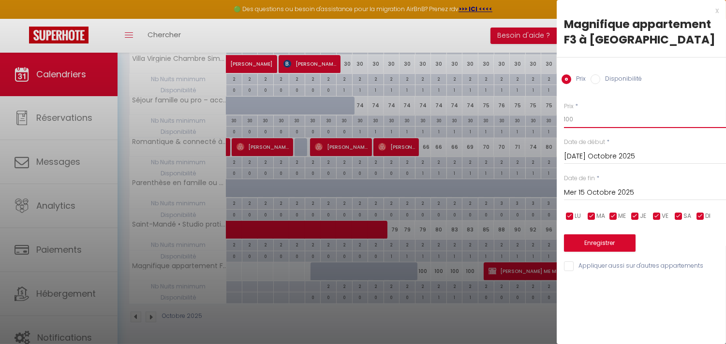
drag, startPoint x: 576, startPoint y: 119, endPoint x: 505, endPoint y: 122, distance: 71.2
click at [429, 268] on div at bounding box center [363, 172] width 726 height 344
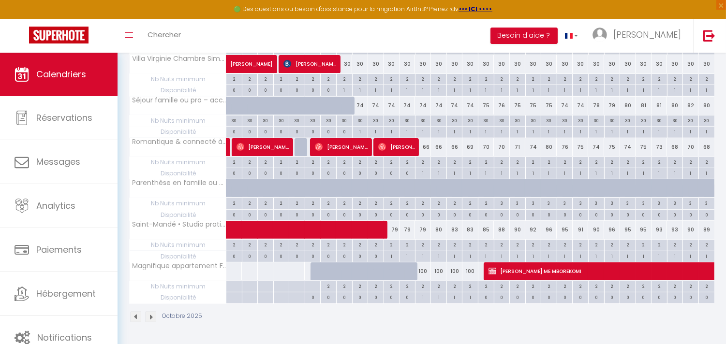
click at [443, 270] on div "100" at bounding box center [439, 272] width 16 height 18
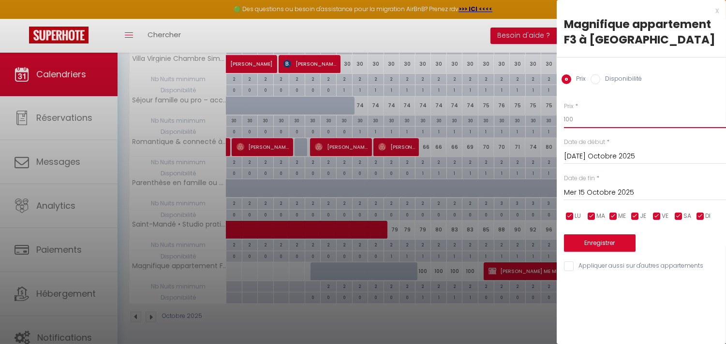
drag, startPoint x: 579, startPoint y: 119, endPoint x: 439, endPoint y: 107, distance: 140.2
click at [447, 271] on div at bounding box center [363, 172] width 726 height 344
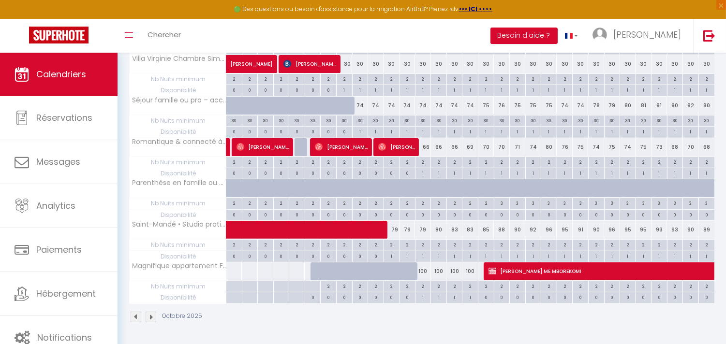
click at [147, 316] on img at bounding box center [151, 317] width 11 height 11
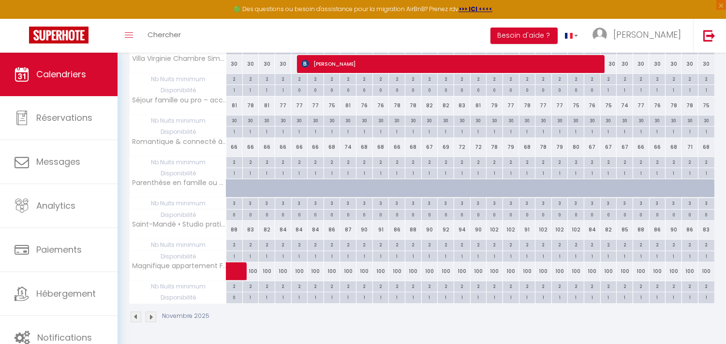
click at [132, 315] on img at bounding box center [136, 317] width 11 height 11
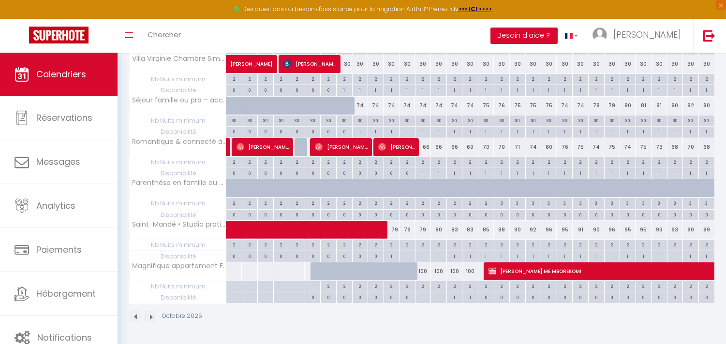
click at [468, 271] on div "100" at bounding box center [470, 272] width 16 height 18
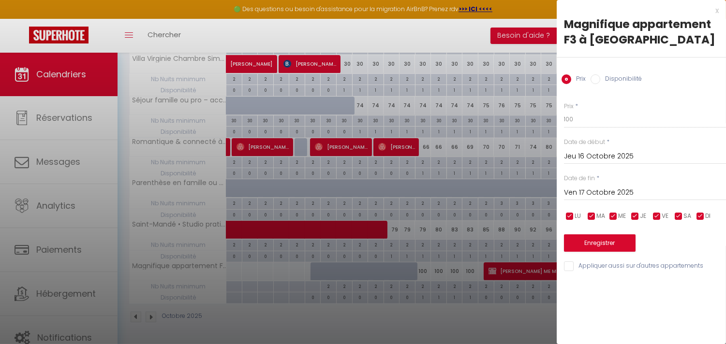
click at [400, 319] on div at bounding box center [363, 172] width 726 height 344
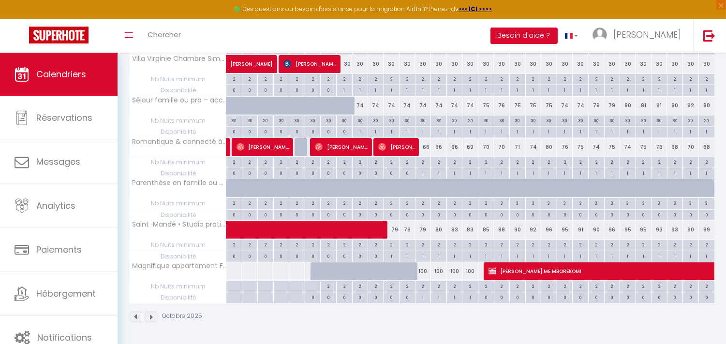
click at [442, 271] on div "100" at bounding box center [439, 272] width 16 height 18
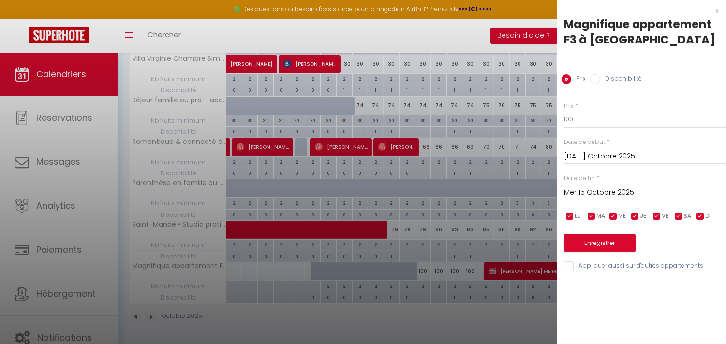
drag, startPoint x: 355, startPoint y: 311, endPoint x: 436, endPoint y: 268, distance: 91.5
click at [358, 310] on div at bounding box center [363, 172] width 726 height 344
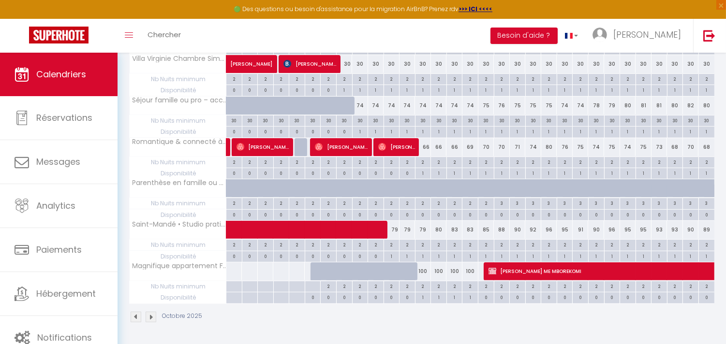
drag, startPoint x: 461, startPoint y: 294, endPoint x: 489, endPoint y: 293, distance: 28.6
click at [489, 293] on tr "Disponibilité 0 0 0 0 0 0 0 1 1" at bounding box center [422, 298] width 585 height 11
drag, startPoint x: 535, startPoint y: 282, endPoint x: 547, endPoint y: 284, distance: 12.2
click at [537, 282] on div "2" at bounding box center [533, 285] width 15 height 9
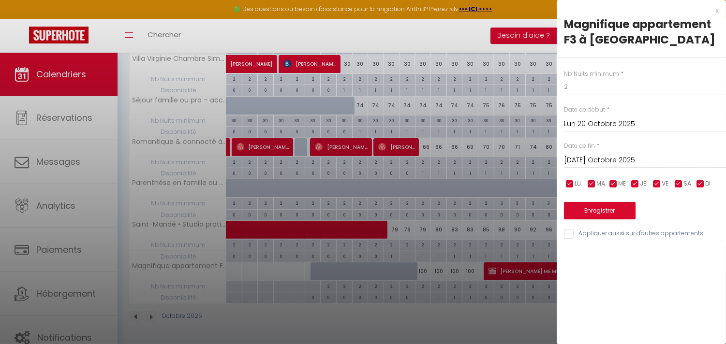
click at [510, 325] on div at bounding box center [363, 172] width 726 height 344
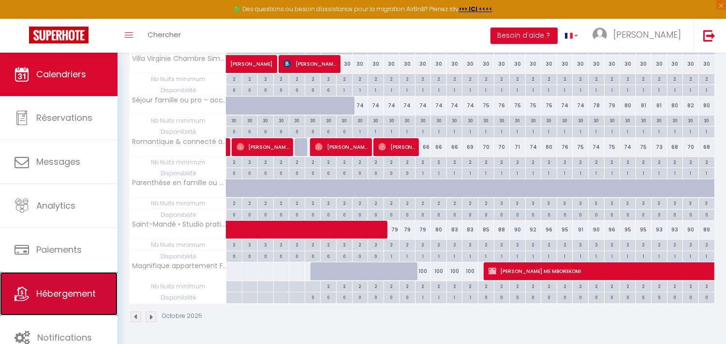
click at [76, 301] on link "Hébergement" at bounding box center [59, 294] width 118 height 44
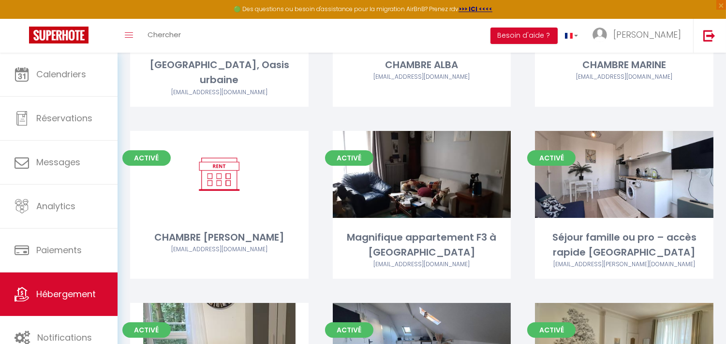
scroll to position [215, 0]
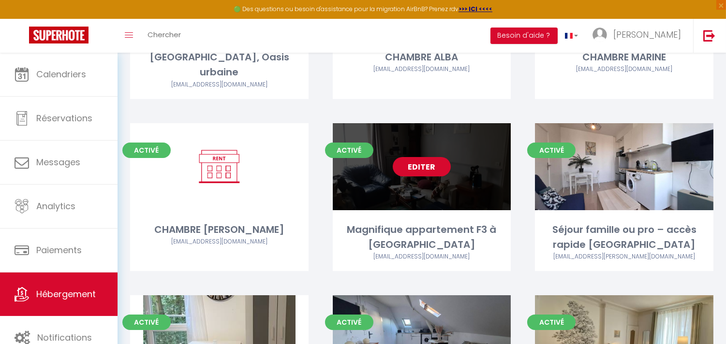
click at [418, 157] on link "Editer" at bounding box center [422, 166] width 58 height 19
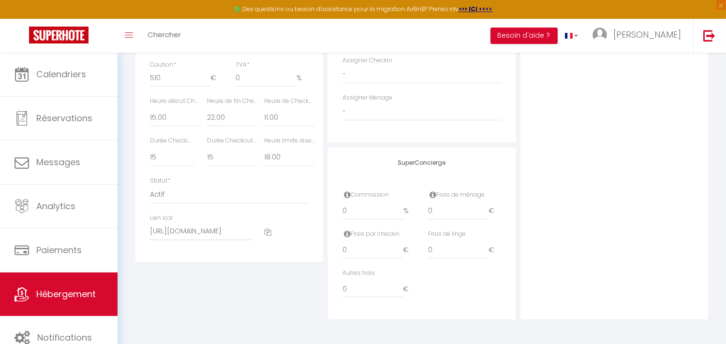
scroll to position [558, 0]
click at [267, 233] on icon at bounding box center [267, 232] width 7 height 7
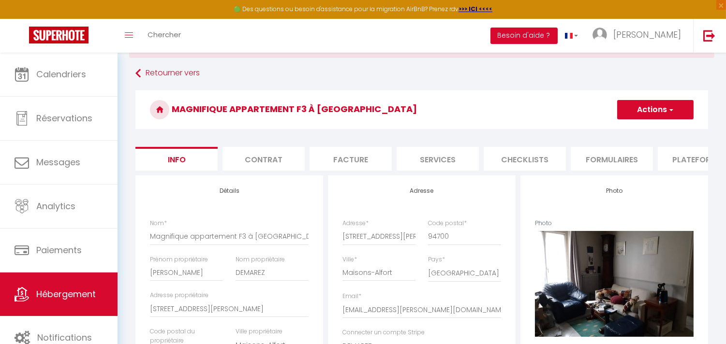
scroll to position [0, 0]
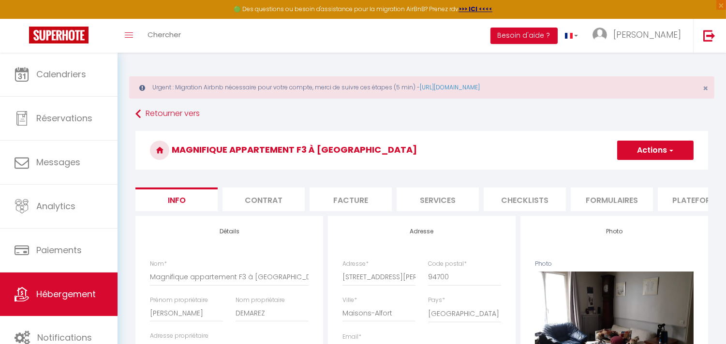
click at [689, 204] on li "Plateformes" at bounding box center [699, 200] width 82 height 24
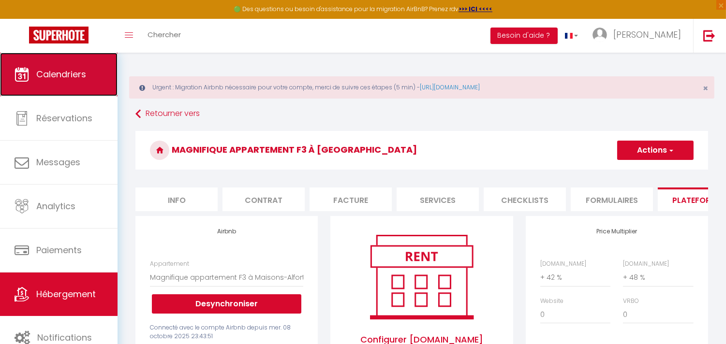
click at [86, 73] on span "Calendriers" at bounding box center [61, 74] width 50 height 12
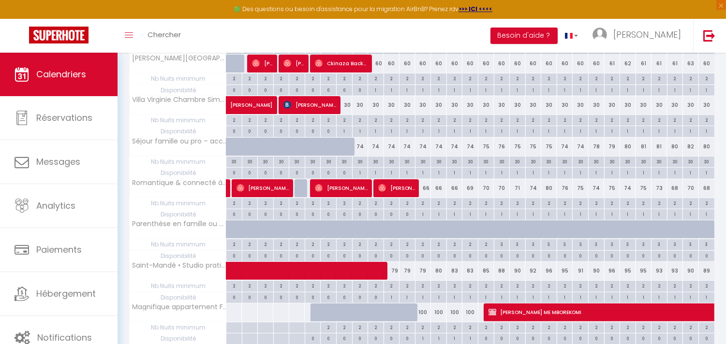
scroll to position [623, 0]
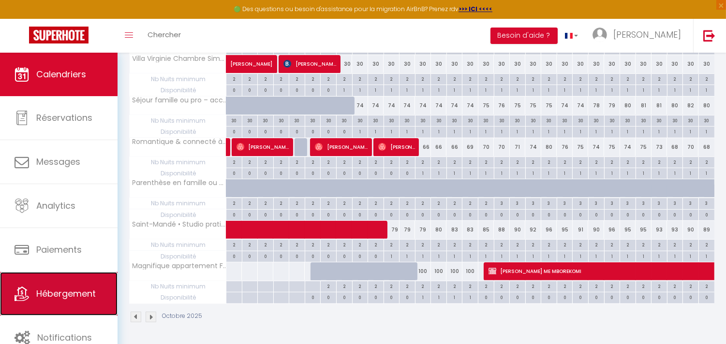
click at [66, 302] on link "Hébergement" at bounding box center [59, 294] width 118 height 44
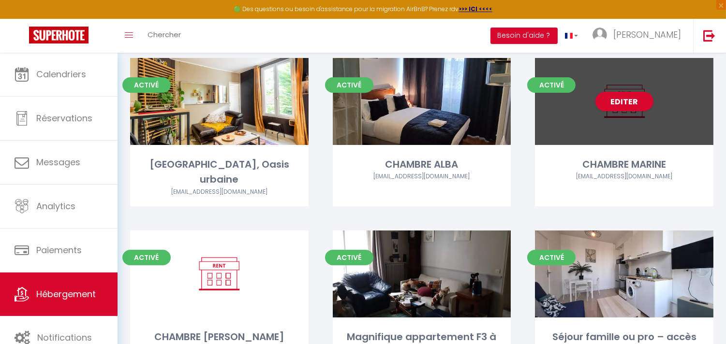
scroll to position [215, 0]
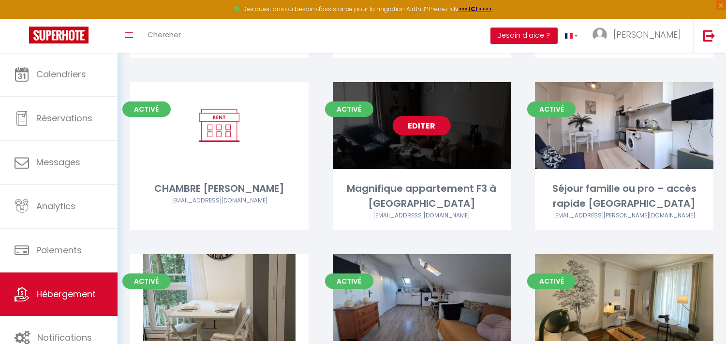
click at [410, 116] on link "Editer" at bounding box center [422, 125] width 58 height 19
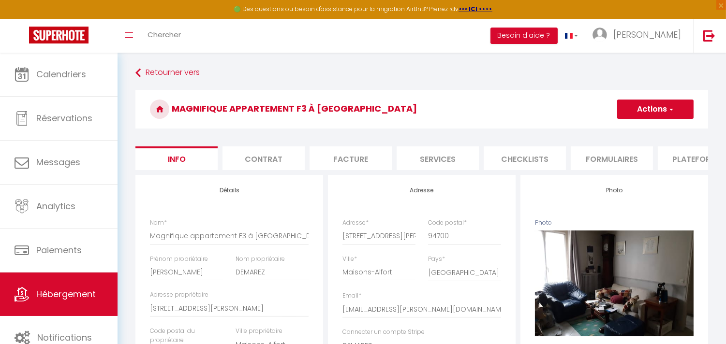
click at [679, 157] on li "Plateformes" at bounding box center [699, 159] width 82 height 24
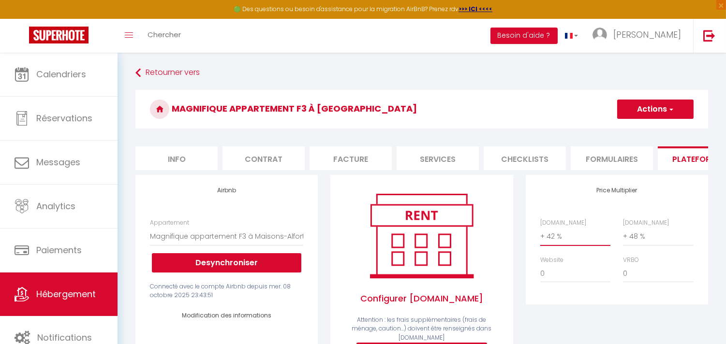
click at [570, 245] on select "0 + 1 % + 2 % + 3 % + 4 % + 5 % + 6 % + 7 % + 8 % + 9 %" at bounding box center [575, 236] width 70 height 18
click at [553, 245] on select "0 + 1 % + 2 % + 3 % + 4 % + 5 % + 6 % + 7 % + 8 % + 9 %" at bounding box center [575, 236] width 70 height 18
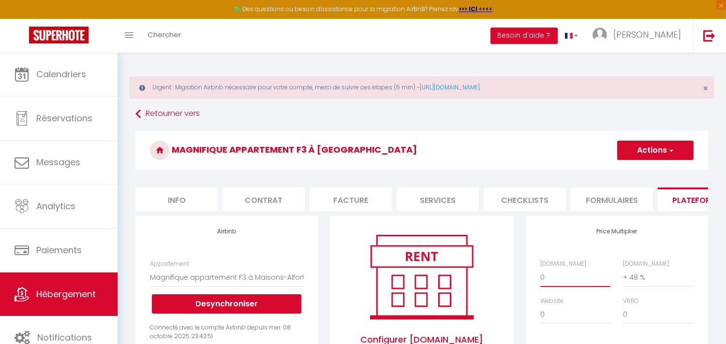
click at [540, 276] on select "0 + 1 % + 2 % + 3 % + 4 % + 5 % + 6 % + 7 % + 8 % + 9 %" at bounding box center [575, 277] width 70 height 18
click at [674, 150] on button "Actions" at bounding box center [655, 150] width 76 height 19
click at [646, 170] on link "Enregistrer" at bounding box center [655, 171] width 76 height 13
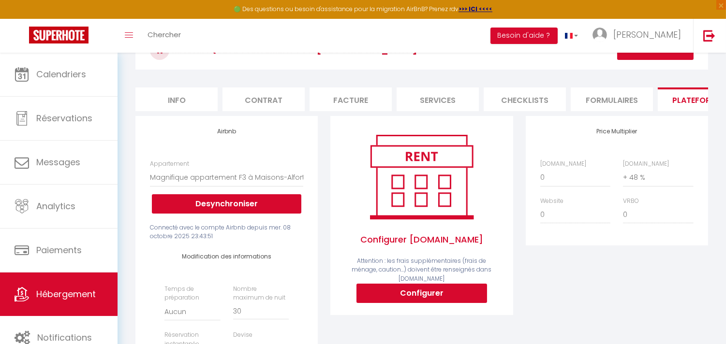
scroll to position [107, 0]
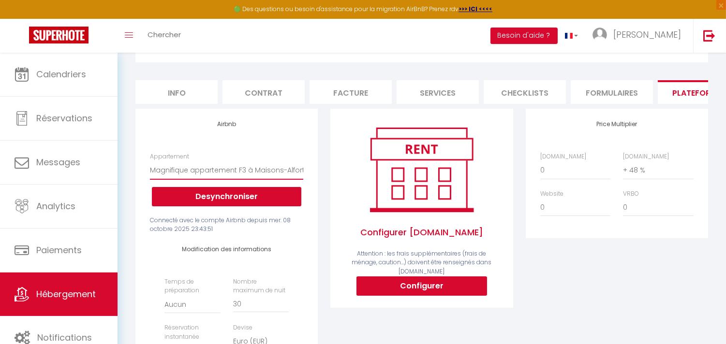
click at [199, 179] on select "Appartement, Cosy [PERSON_NAME] - [EMAIL_ADDRESS][DOMAIN_NAME] Magnifique appar…" at bounding box center [226, 170] width 153 height 18
click at [205, 162] on div "Appartement Appartement, Cosy [PERSON_NAME] - [EMAIL_ADDRESS][DOMAIN_NAME] Magn…" at bounding box center [226, 179] width 153 height 54
click at [220, 203] on button "Desynchroniser" at bounding box center [226, 196] width 149 height 19
click at [214, 176] on select "Appartement, Cosy [PERSON_NAME] - [EMAIL_ADDRESS][DOMAIN_NAME] Magnifique appar…" at bounding box center [226, 170] width 153 height 18
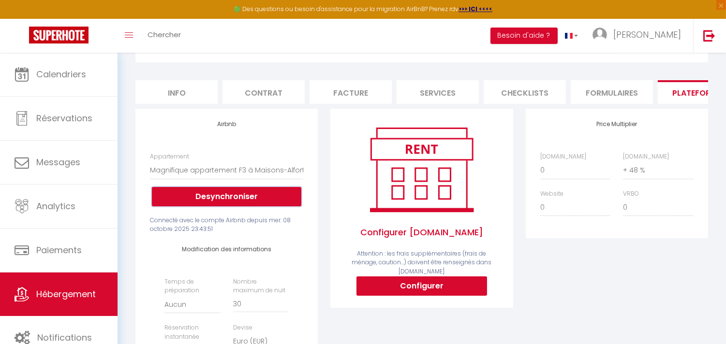
click at [216, 205] on button "Desynchroniser" at bounding box center [226, 196] width 149 height 19
click at [237, 206] on button "Desynchroniser" at bounding box center [226, 196] width 149 height 19
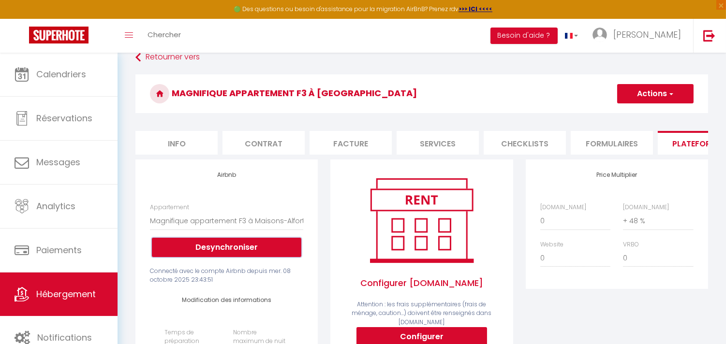
scroll to position [0, 0]
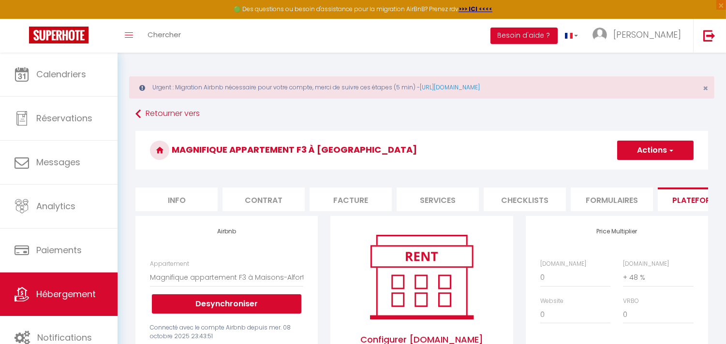
click at [680, 155] on button "Actions" at bounding box center [655, 150] width 76 height 19
click at [640, 174] on link "Enregistrer" at bounding box center [655, 171] width 76 height 13
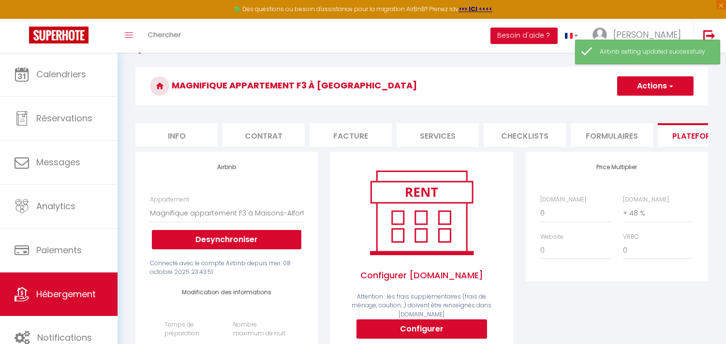
scroll to position [161, 0]
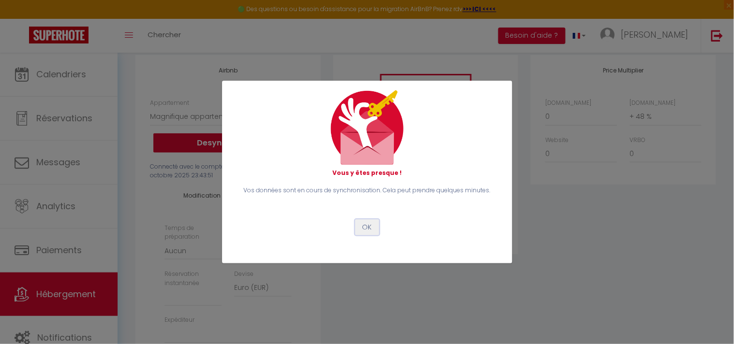
click at [368, 229] on button "OK" at bounding box center [367, 228] width 24 height 16
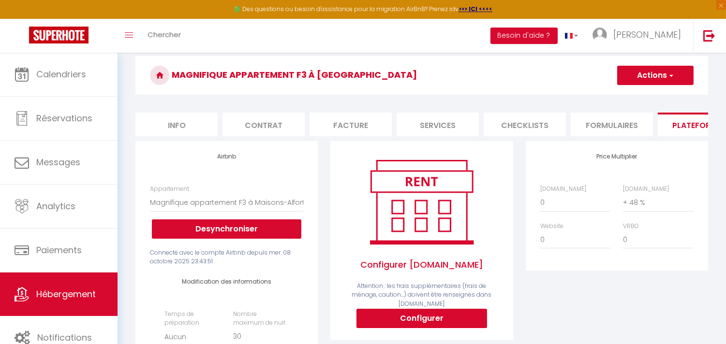
scroll to position [0, 0]
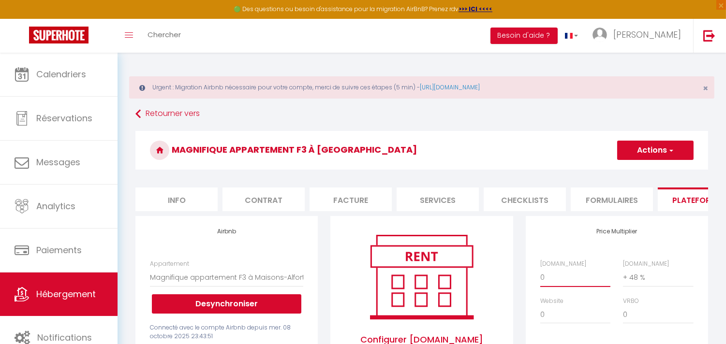
click at [558, 282] on select "0 + 1 % + 2 % + 3 % + 4 % + 5 % + 6 % + 7 % + 8 % + 9 %" at bounding box center [575, 277] width 70 height 18
click at [540, 276] on select "0 + 1 % + 2 % + 3 % + 4 % + 5 % + 6 % + 7 % + 8 % + 9 %" at bounding box center [575, 277] width 70 height 18
click at [677, 152] on button "Actions" at bounding box center [655, 150] width 76 height 19
click at [649, 170] on link "Enregistrer" at bounding box center [655, 171] width 76 height 13
click at [167, 201] on li "Info" at bounding box center [176, 200] width 82 height 24
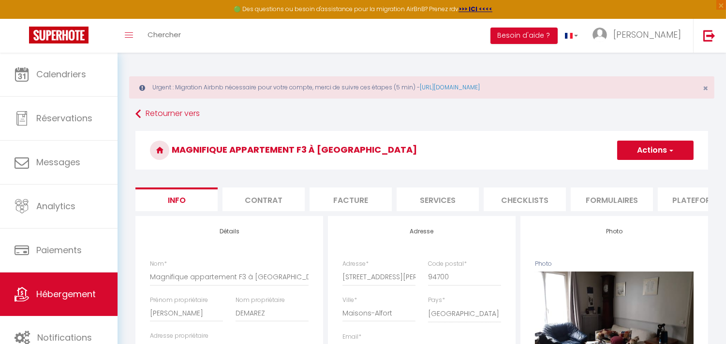
scroll to position [54, 0]
